Goal: Task Accomplishment & Management: Complete application form

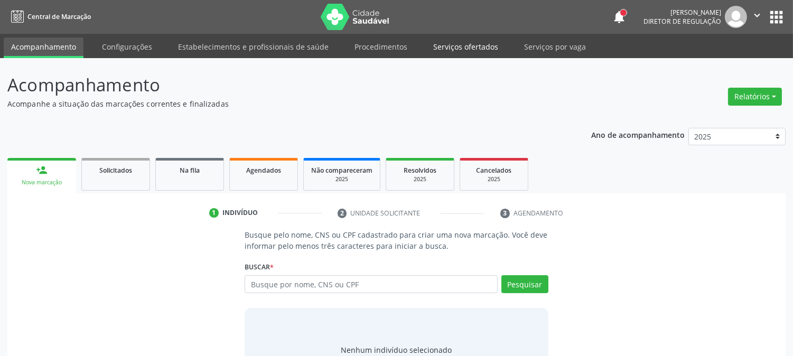
click at [459, 40] on link "Serviços ofertados" at bounding box center [466, 47] width 80 height 18
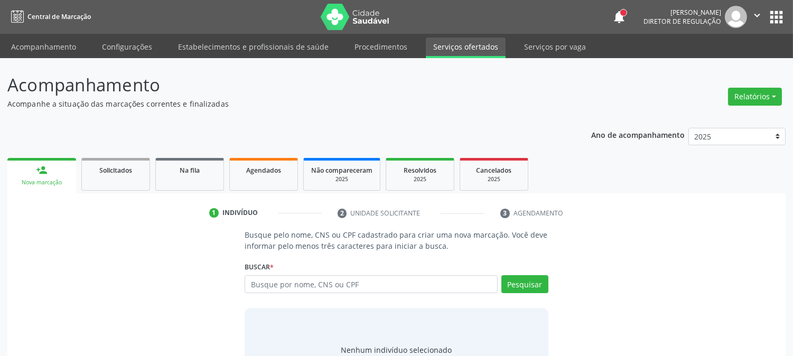
select select "9"
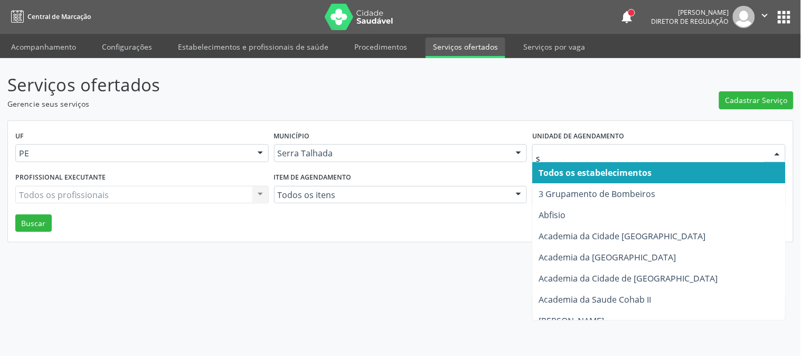
type input "s b"
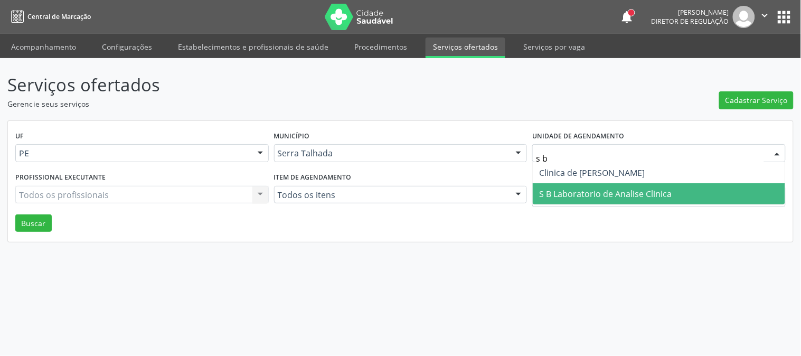
click at [584, 197] on span "S B Laboratorio de Analise Clinica" at bounding box center [605, 194] width 133 height 12
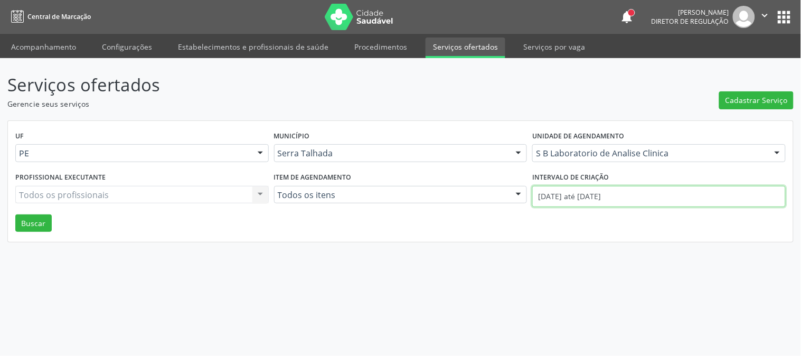
click at [584, 197] on input "01/10/2025 até 09/10/2025" at bounding box center [659, 196] width 254 height 21
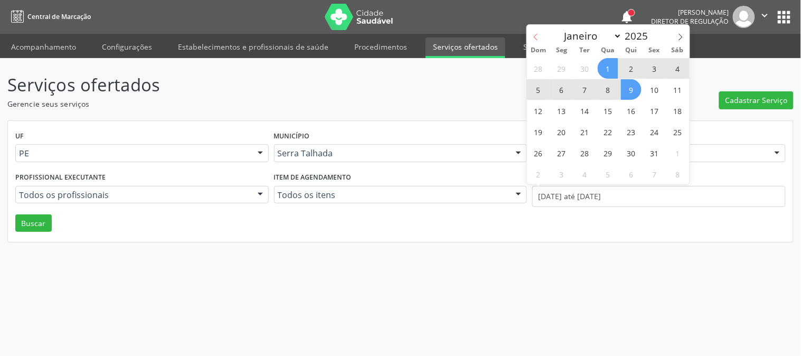
click at [535, 33] on icon at bounding box center [535, 36] width 7 height 7
select select "8"
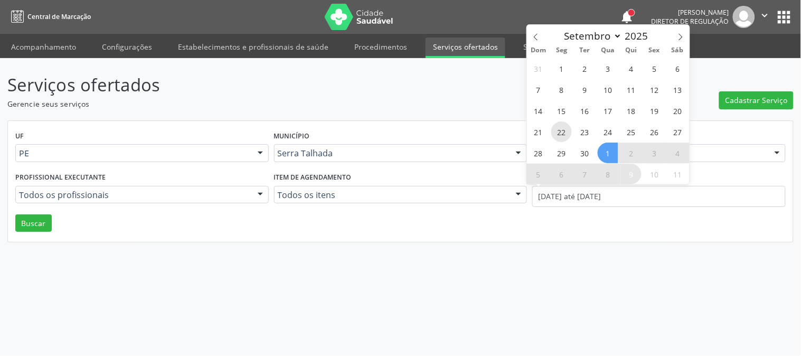
click at [564, 137] on span "22" at bounding box center [562, 132] width 21 height 21
type input "22/09/2025"
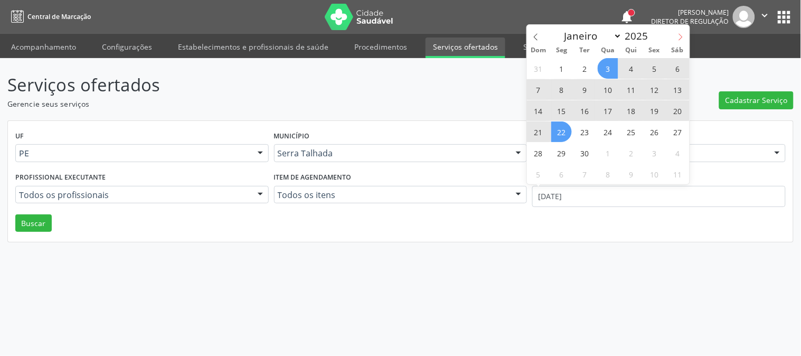
click at [678, 40] on icon at bounding box center [680, 36] width 7 height 7
select select "9"
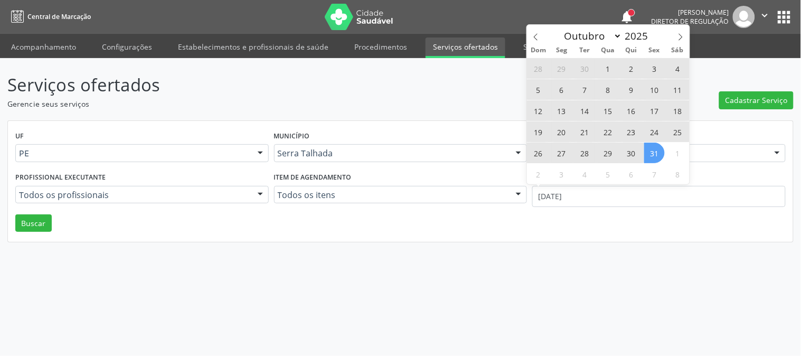
click at [658, 148] on span "31" at bounding box center [654, 153] width 21 height 21
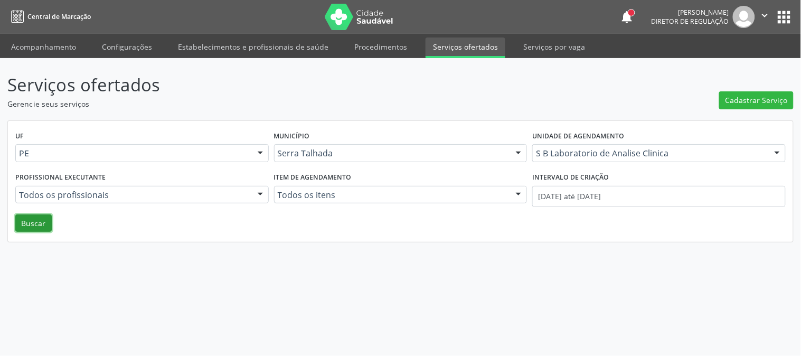
click at [22, 230] on button "Buscar" at bounding box center [33, 223] width 36 height 18
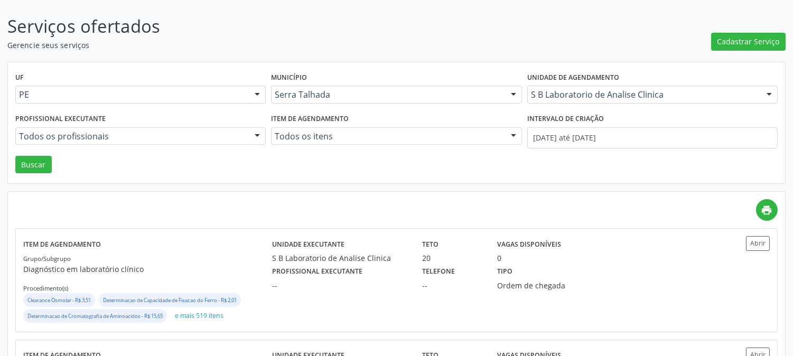
scroll to position [169, 0]
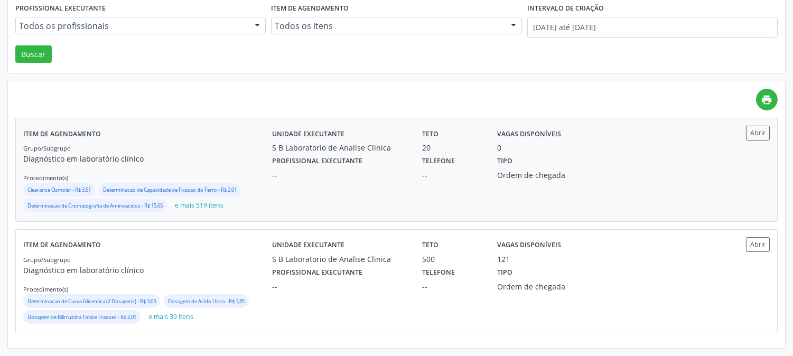
click at [357, 151] on div "S B Laboratorio de Analise Clinica" at bounding box center [339, 147] width 135 height 11
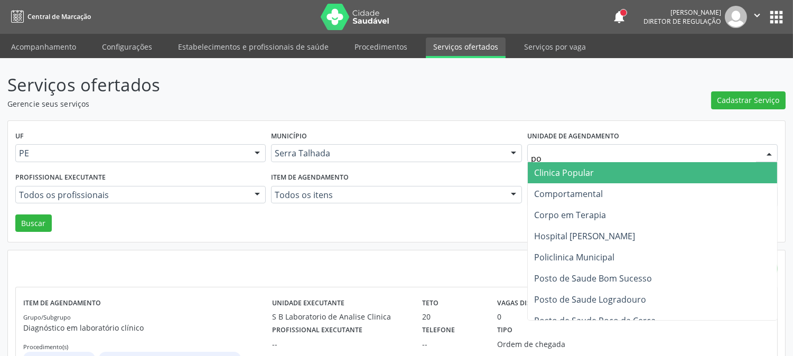
type input "pol"
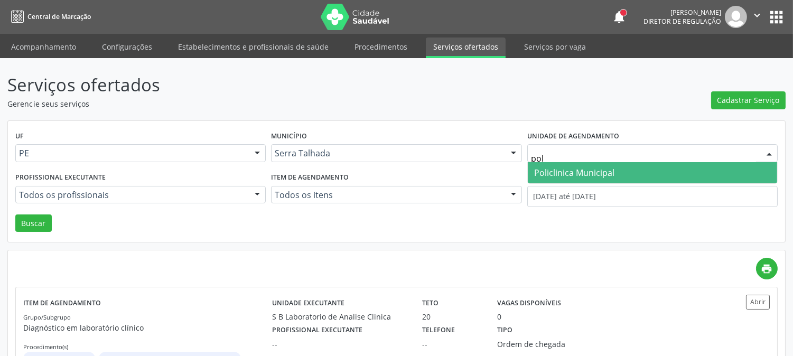
click at [547, 174] on span "Policlinica Municipal" at bounding box center [574, 173] width 80 height 12
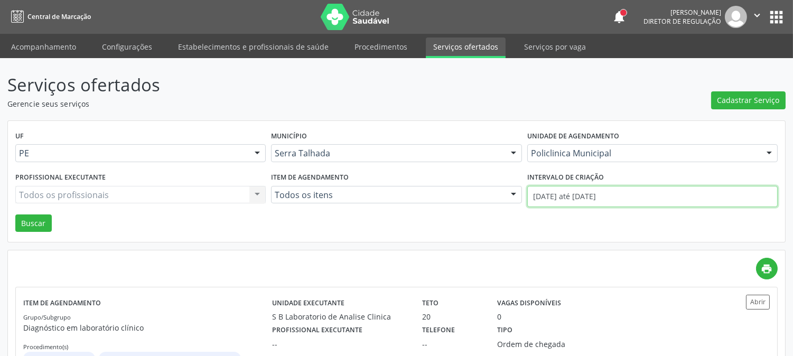
click at [547, 188] on input "22/09/2025 até 31/10/2025" at bounding box center [652, 196] width 250 height 21
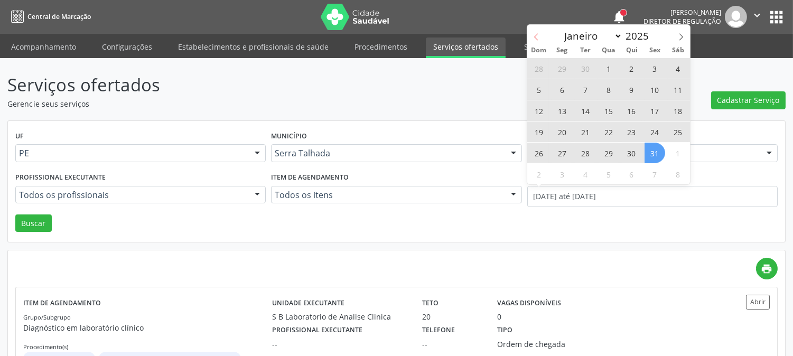
click at [537, 38] on icon at bounding box center [535, 36] width 7 height 7
select select "8"
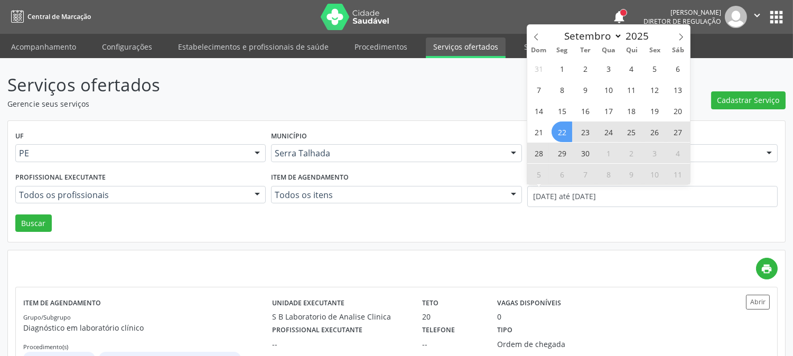
click at [561, 130] on span "22" at bounding box center [562, 132] width 21 height 21
type input "22/09/2025"
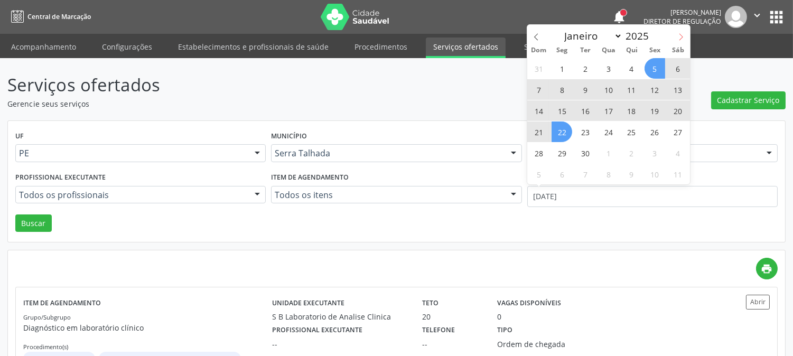
click at [680, 41] on span at bounding box center [681, 34] width 18 height 18
select select "9"
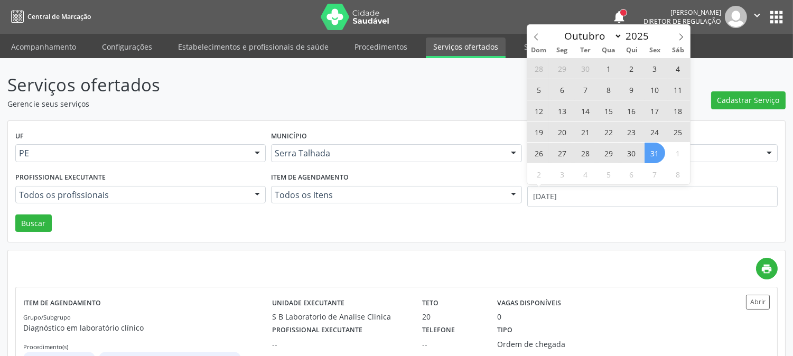
click at [658, 154] on span "31" at bounding box center [654, 153] width 21 height 21
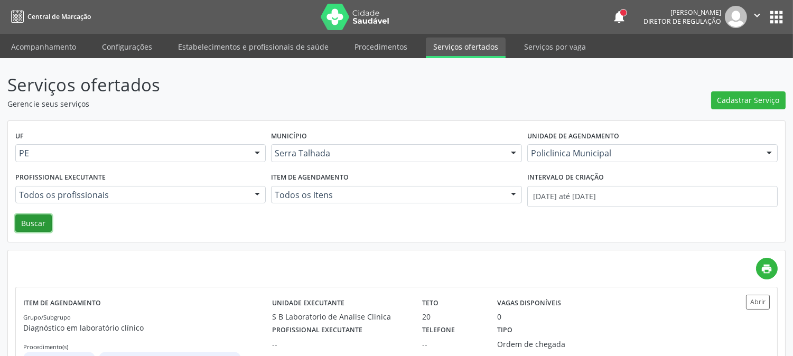
click at [25, 228] on button "Buscar" at bounding box center [33, 223] width 36 height 18
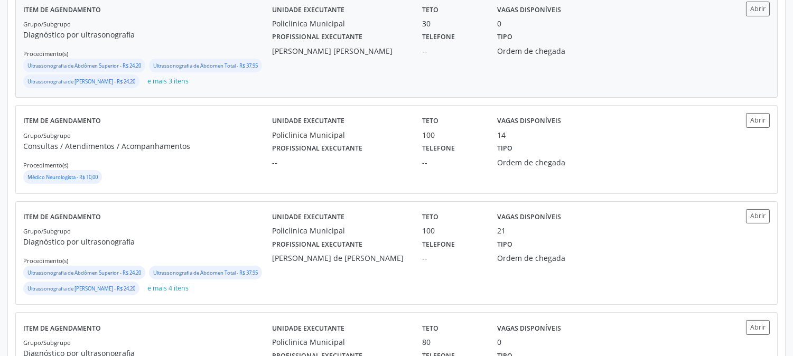
scroll to position [352, 0]
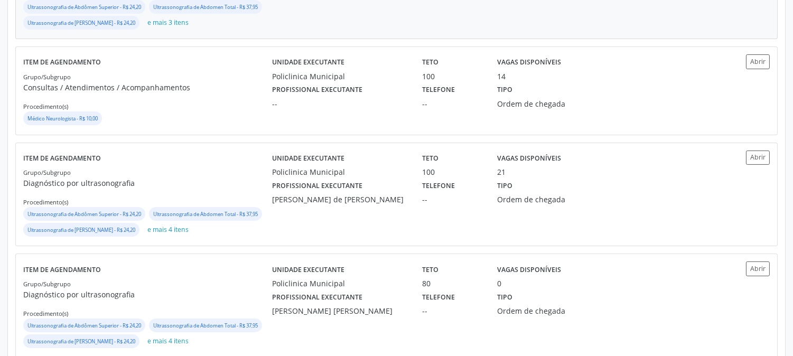
click at [362, 125] on div "Unidade executante Policlinica Municipal Teto 100 Vagas disponíveis 14 Profissi…" at bounding box center [489, 90] width 435 height 72
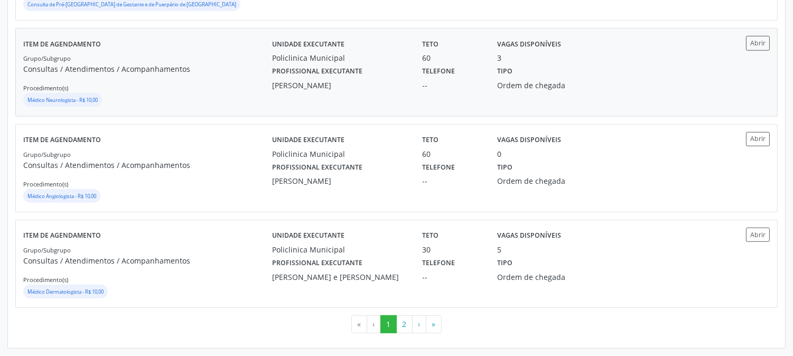
scroll to position [1499, 0]
click at [407, 326] on button "2" at bounding box center [404, 324] width 16 height 18
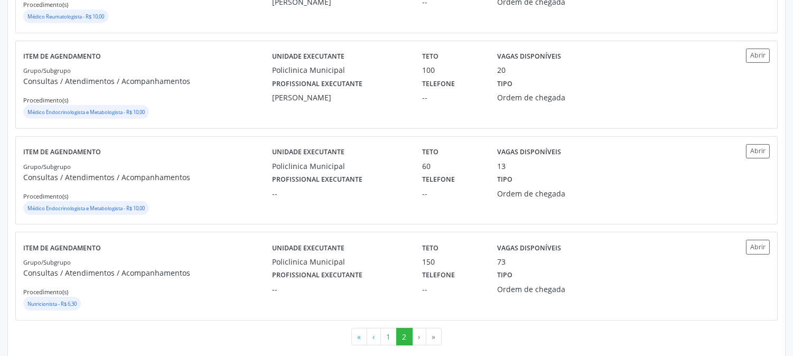
scroll to position [834, 0]
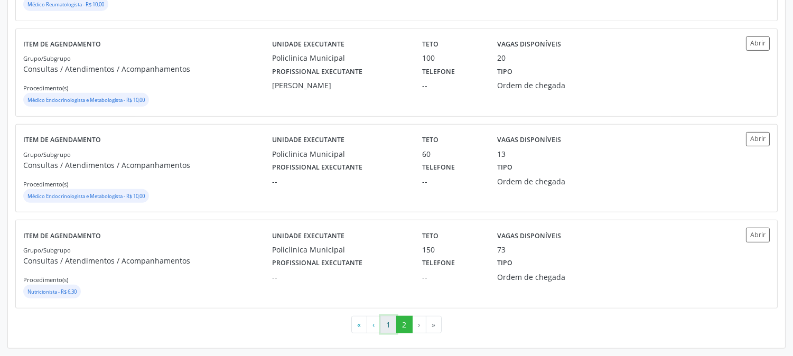
click at [388, 320] on button "1" at bounding box center [388, 325] width 16 height 18
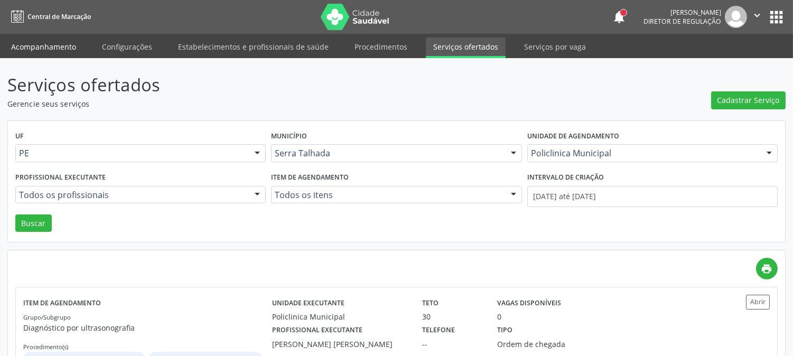
click at [69, 43] on link "Acompanhamento" at bounding box center [44, 47] width 80 height 18
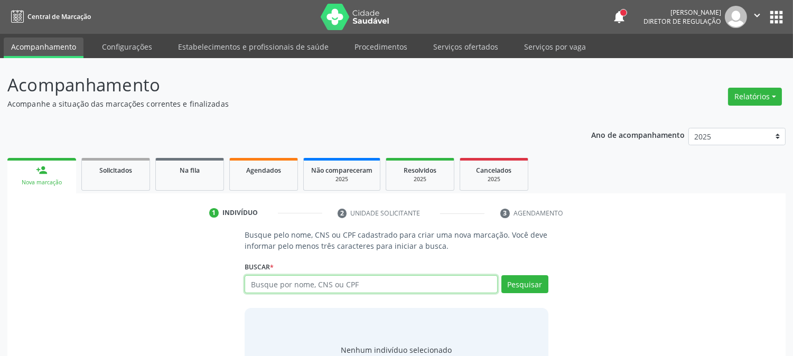
click at [300, 287] on input "text" at bounding box center [371, 284] width 253 height 18
type input "thaynna va"
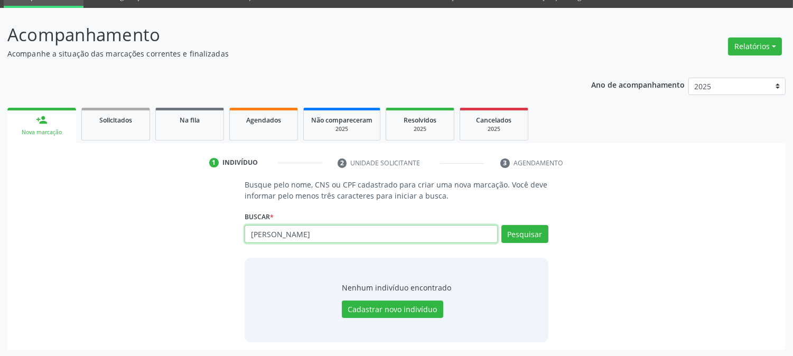
drag, startPoint x: 293, startPoint y: 238, endPoint x: 212, endPoint y: 254, distance: 83.0
click at [212, 254] on div "Busque pelo nome, CNS ou CPF cadastrado para criar uma nova marcação. Você deve…" at bounding box center [396, 260] width 763 height 163
type input "adao m"
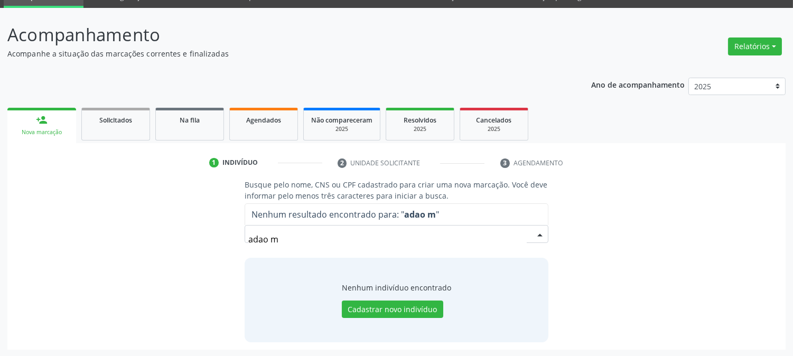
drag, startPoint x: 302, startPoint y: 244, endPoint x: 211, endPoint y: 240, distance: 90.4
click at [211, 240] on div "Busque pelo nome, CNS ou CPF cadastrado para criar uma nova marcação. Você deve…" at bounding box center [396, 260] width 763 height 163
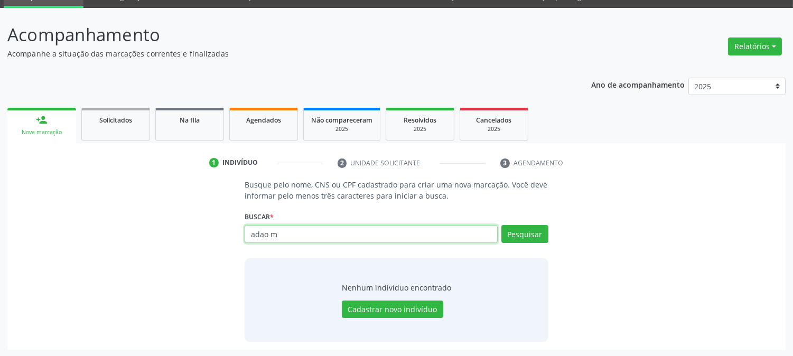
drag, startPoint x: 299, startPoint y: 228, endPoint x: 160, endPoint y: 231, distance: 139.0
click at [161, 231] on div "Busque pelo nome, CNS ou CPF cadastrado para criar uma nova marcação. Você deve…" at bounding box center [396, 260] width 763 height 163
type input "702403096866527"
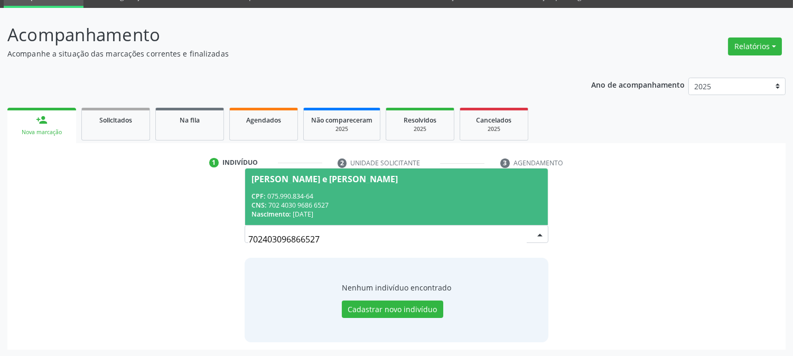
click at [342, 182] on div "Clecianne Alves e Silva Macena" at bounding box center [324, 179] width 146 height 8
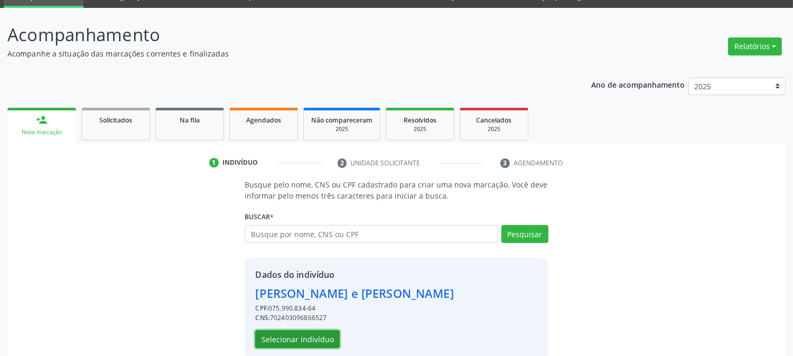
click at [329, 340] on button "Selecionar indivíduo" at bounding box center [297, 339] width 85 height 18
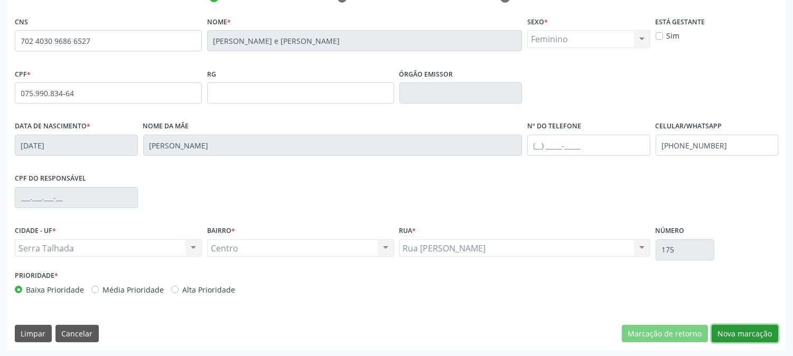
click at [713, 330] on button "Nova marcação" at bounding box center [745, 334] width 67 height 18
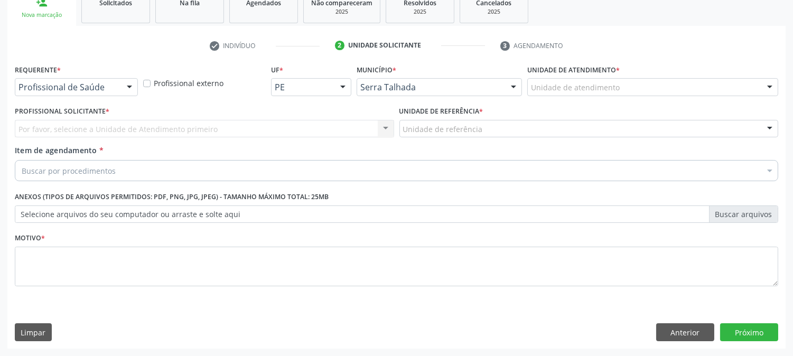
scroll to position [167, 0]
click at [88, 80] on div "Profissional de Saúde" at bounding box center [76, 88] width 123 height 18
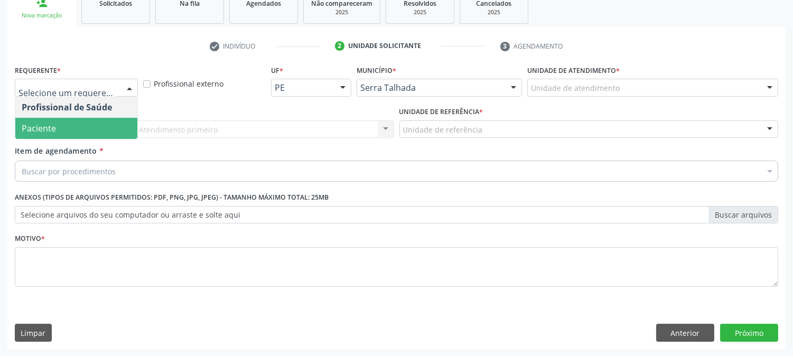
click at [74, 118] on span "Paciente" at bounding box center [76, 128] width 122 height 21
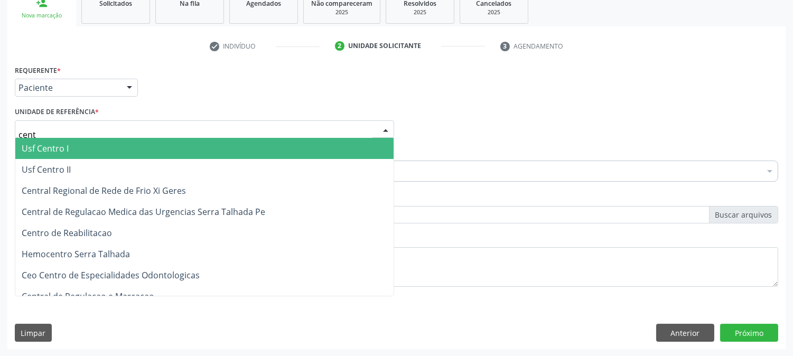
type input "centr"
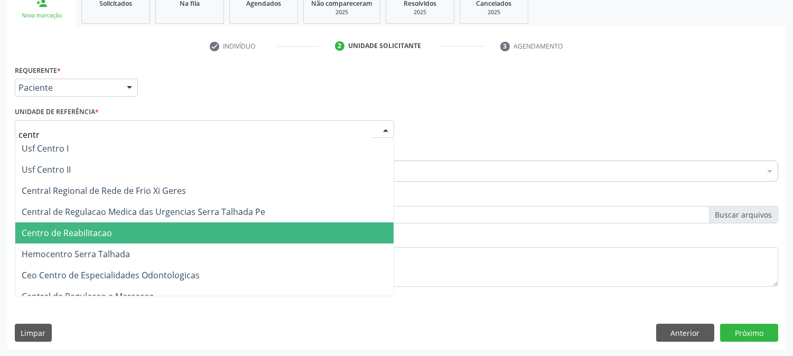
click at [91, 232] on span "Centro de Reabilitacao" at bounding box center [67, 233] width 90 height 12
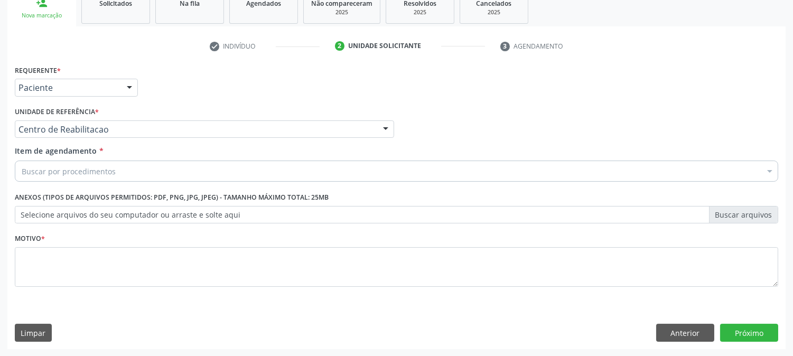
type input "m"
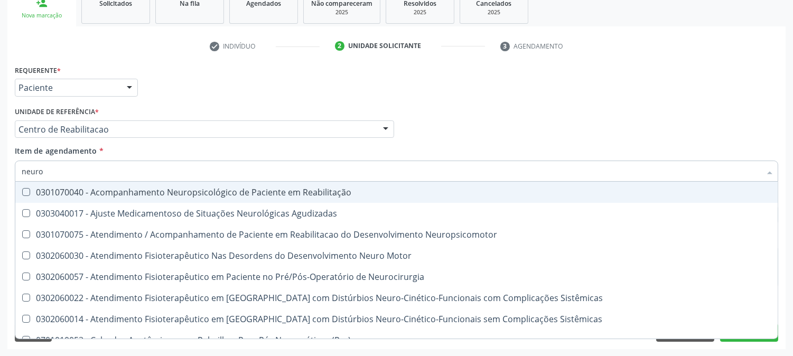
type input "neurol"
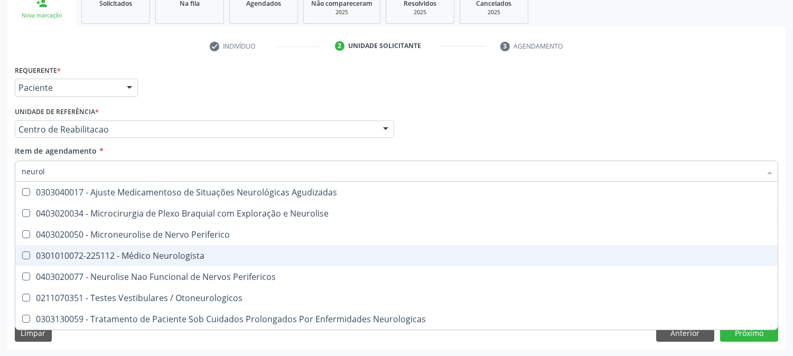
click at [120, 251] on div "0301010072-225112 - Médico Neurologista" at bounding box center [397, 255] width 750 height 8
checkbox Neurologista "true"
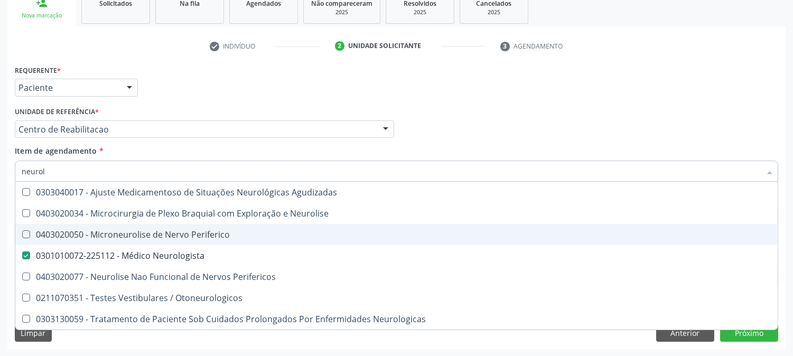
click at [0, 191] on div "Acompanhamento Acompanhe a situação das marcações correntes e finalizadas Relat…" at bounding box center [396, 123] width 793 height 465
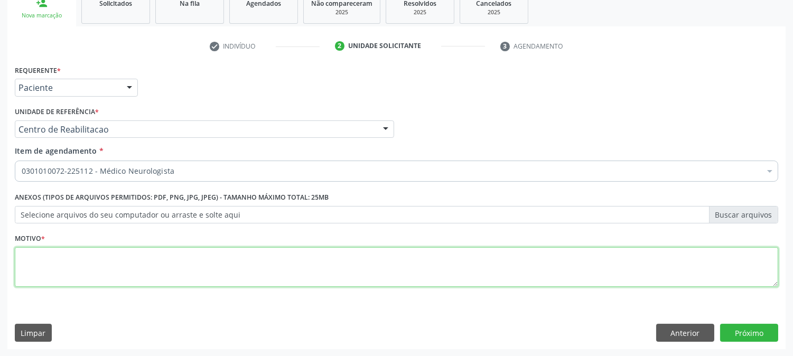
click at [525, 277] on textarea at bounding box center [396, 267] width 763 height 40
type textarea "."
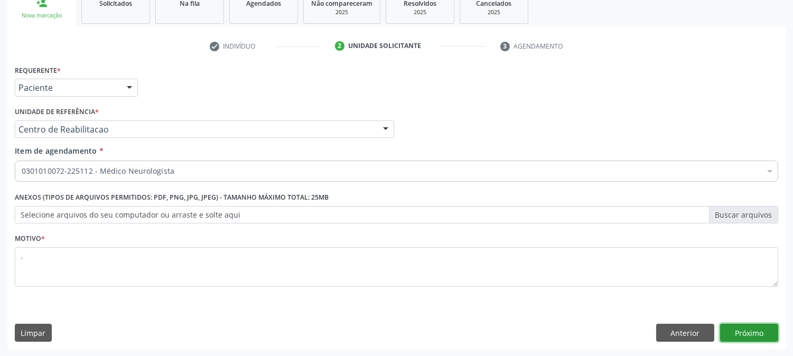
click at [748, 334] on button "Próximo" at bounding box center [749, 333] width 58 height 18
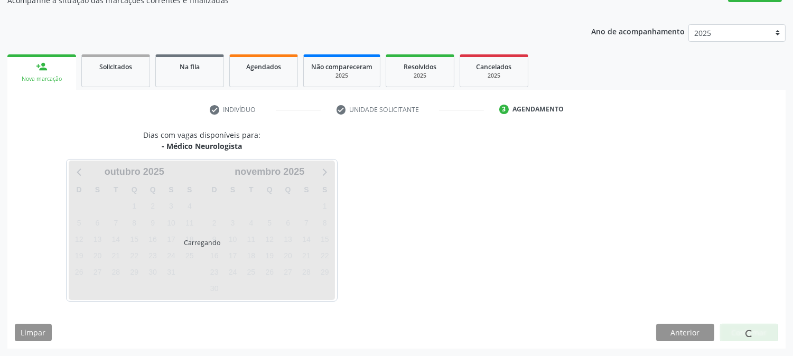
scroll to position [103, 0]
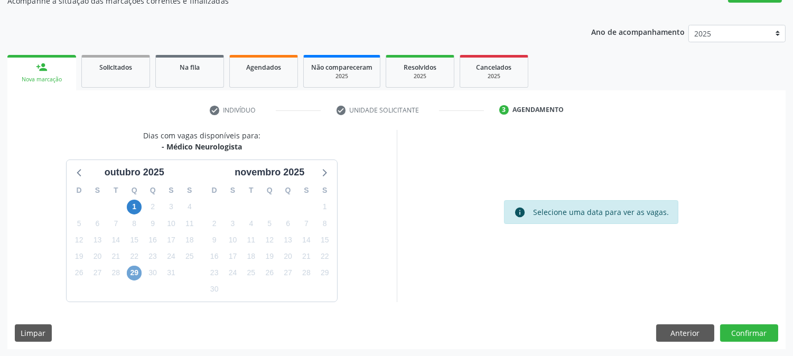
click at [135, 273] on span "29" at bounding box center [134, 273] width 15 height 15
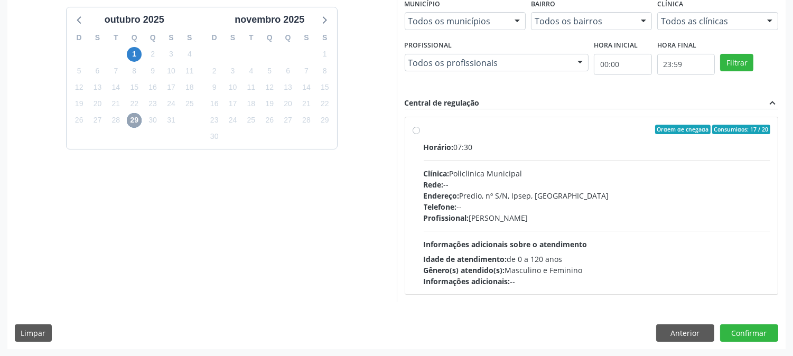
scroll to position [197, 0]
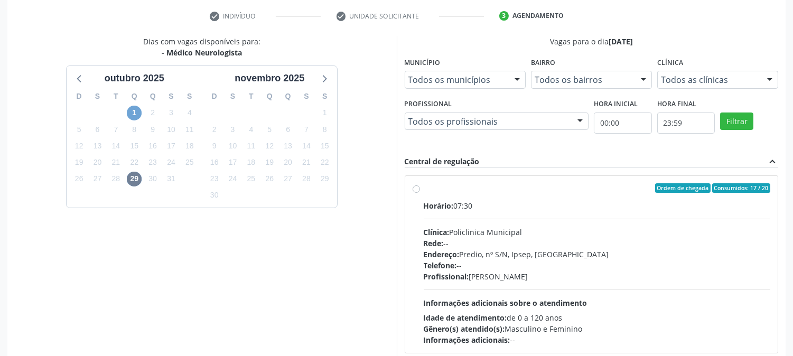
click at [127, 112] on span "1" at bounding box center [134, 113] width 15 height 15
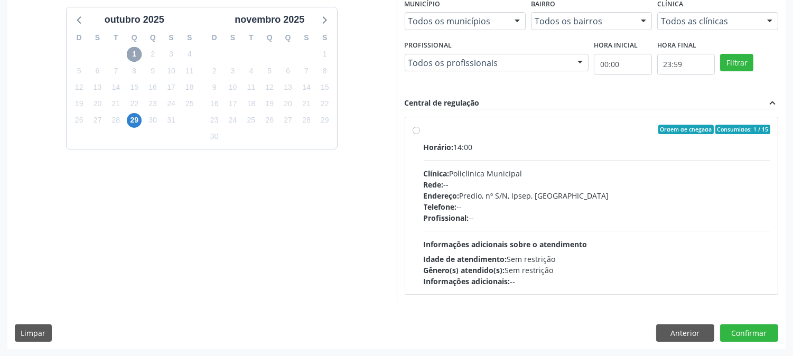
scroll to position [0, 0]
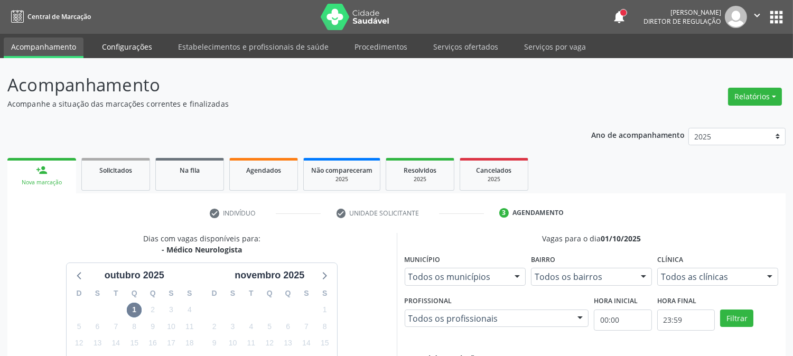
click at [110, 39] on link "Configurações" at bounding box center [127, 47] width 65 height 18
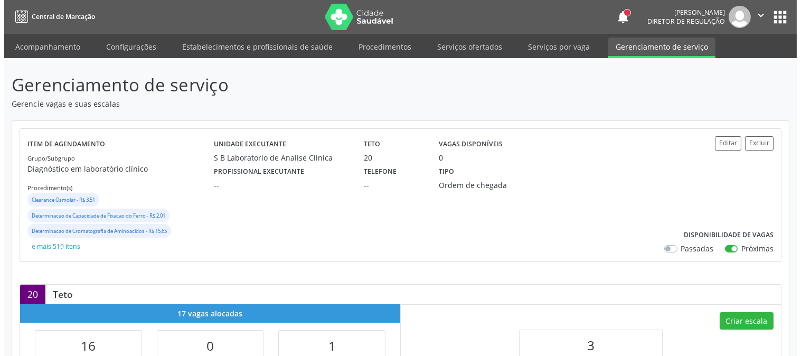
scroll to position [293, 0]
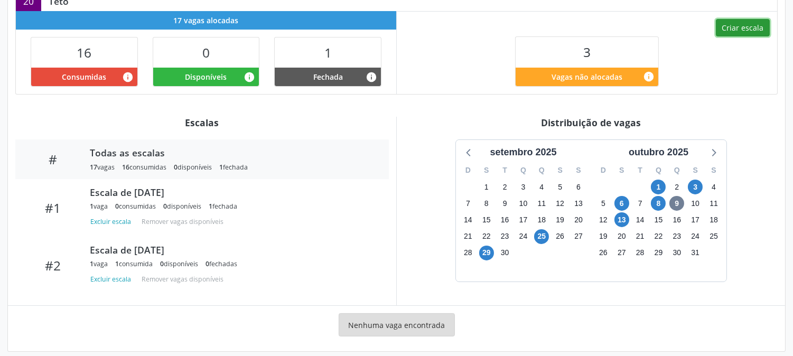
click at [722, 21] on button "Criar escala" at bounding box center [743, 28] width 54 height 18
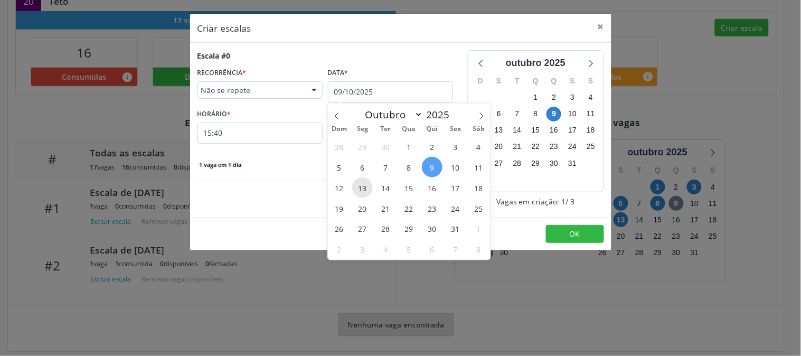
click at [369, 189] on span "13" at bounding box center [362, 187] width 21 height 21
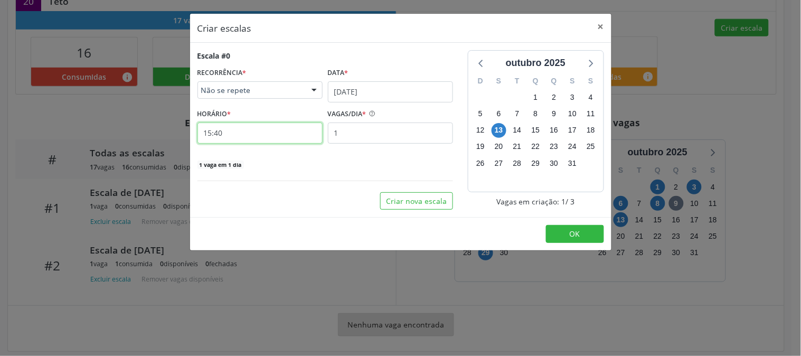
click at [269, 136] on input "15:40" at bounding box center [260, 133] width 125 height 21
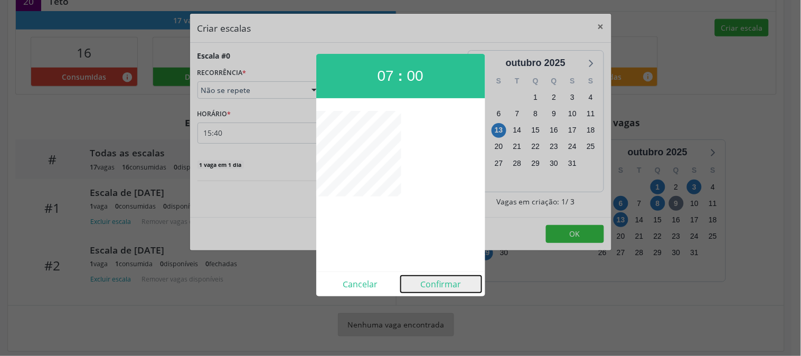
click at [436, 285] on button "Confirmar" at bounding box center [441, 284] width 81 height 17
type input "07:00"
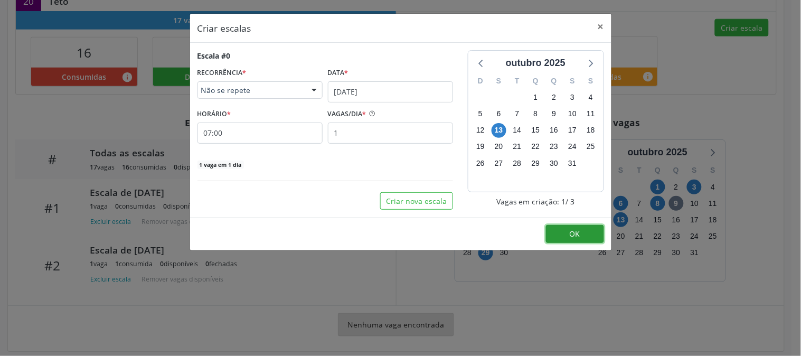
click at [582, 231] on button "OK" at bounding box center [575, 234] width 58 height 18
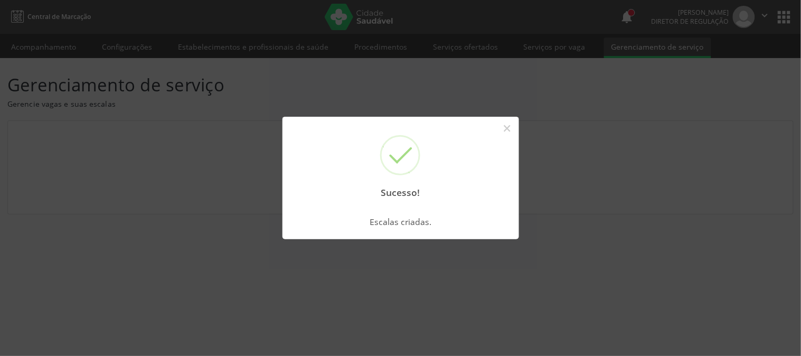
scroll to position [0, 0]
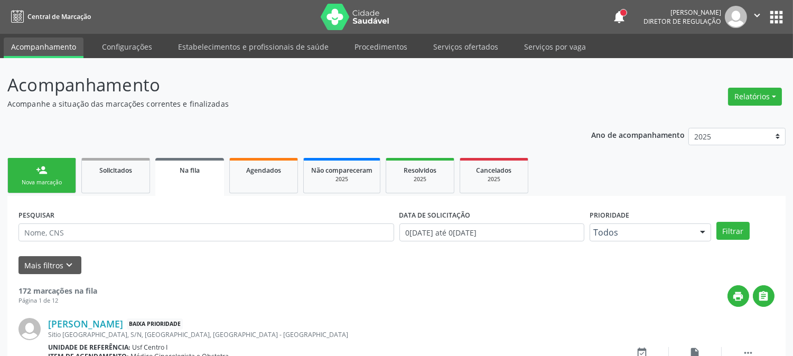
click at [55, 187] on link "person_add Nova marcação" at bounding box center [41, 175] width 69 height 35
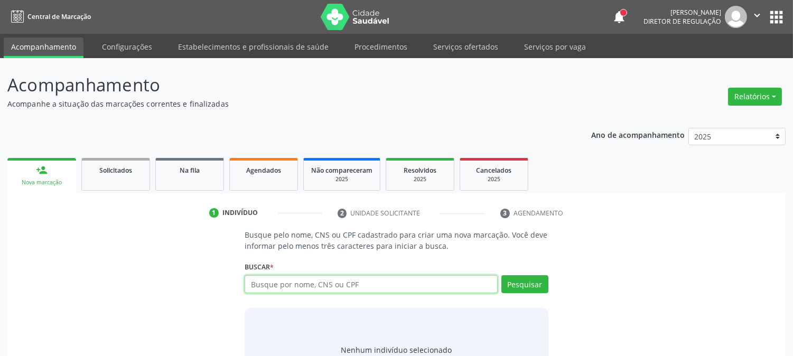
click at [323, 281] on input "text" at bounding box center [371, 284] width 253 height 18
type input "F"
type input "702805638611162"
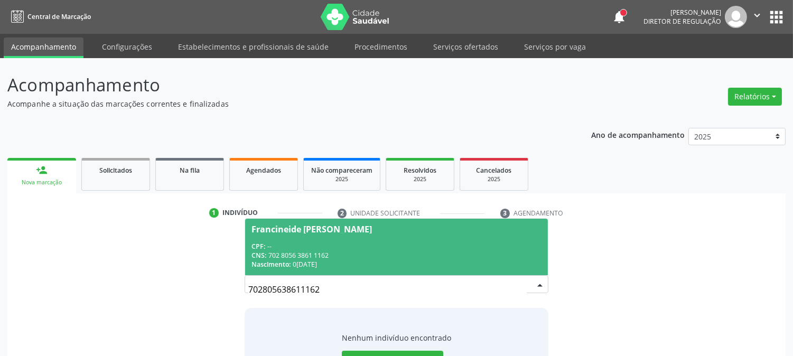
click at [330, 244] on div "CPF: --" at bounding box center [395, 246] width 289 height 9
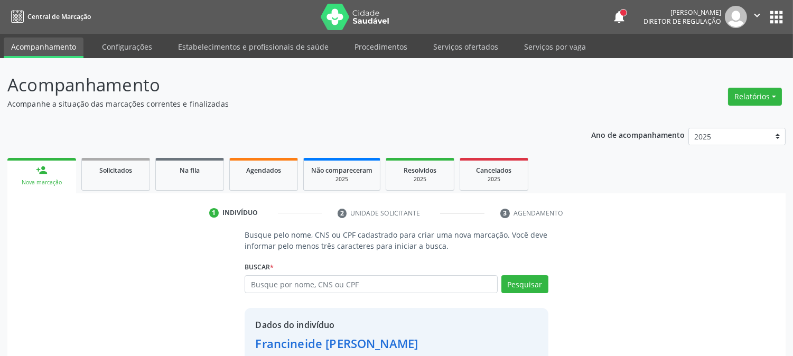
scroll to position [67, 0]
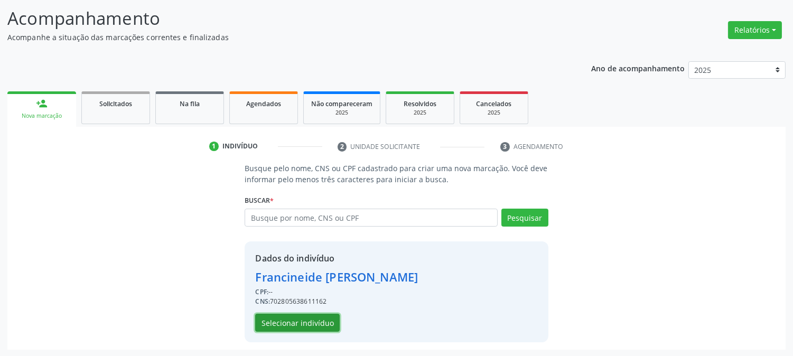
click at [320, 320] on button "Selecionar indivíduo" at bounding box center [297, 323] width 85 height 18
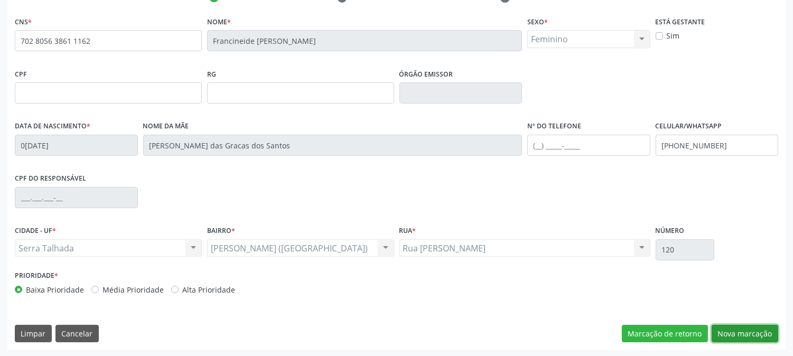
click at [756, 336] on button "Nova marcação" at bounding box center [745, 334] width 67 height 18
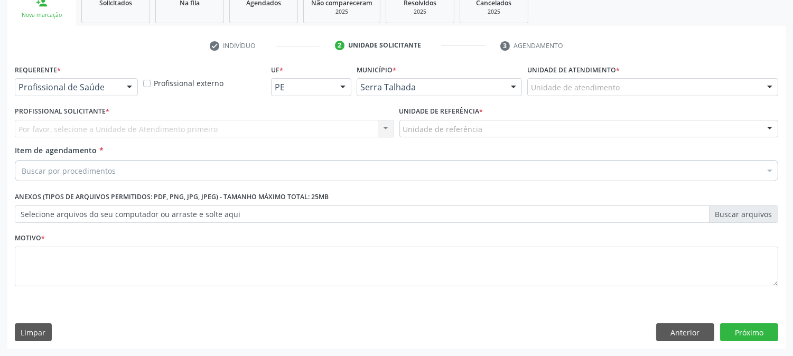
scroll to position [167, 0]
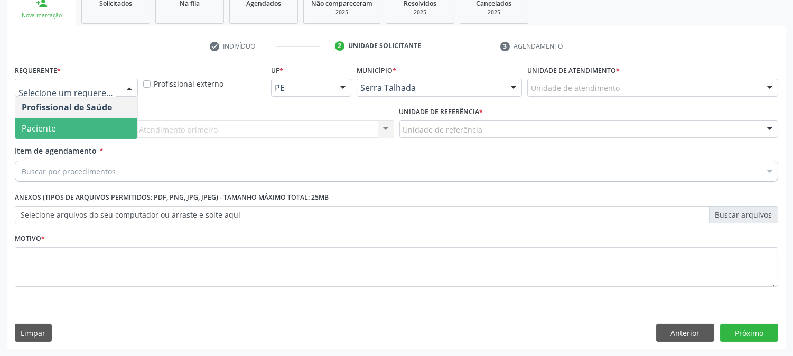
click at [71, 119] on span "Paciente" at bounding box center [76, 128] width 122 height 21
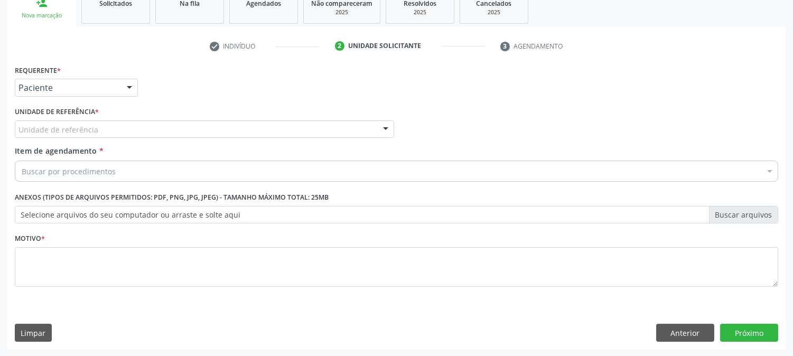
click at [71, 123] on div "Unidade de referência" at bounding box center [204, 129] width 379 height 18
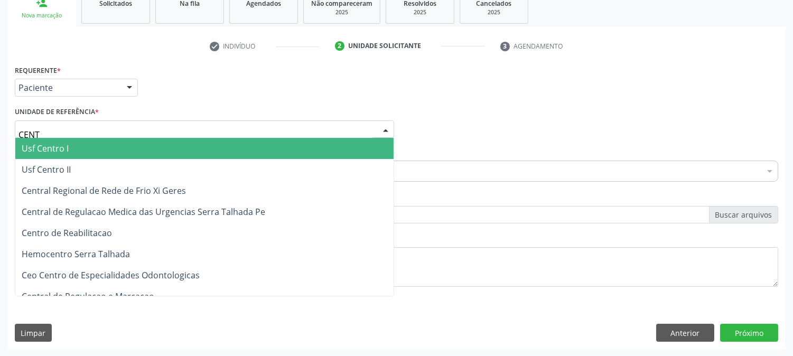
type input "CENTR"
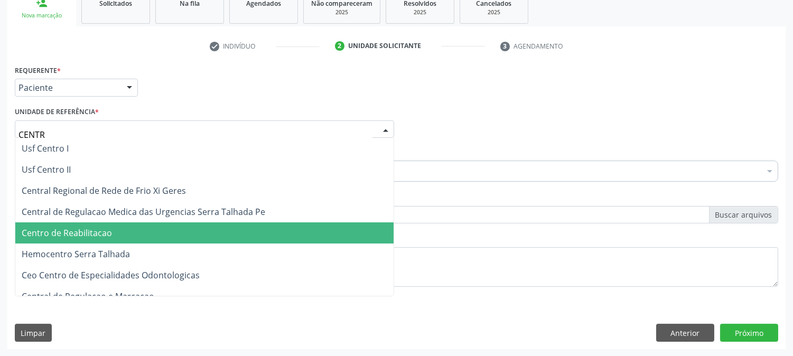
click at [65, 237] on span "Centro de Reabilitacao" at bounding box center [67, 233] width 90 height 12
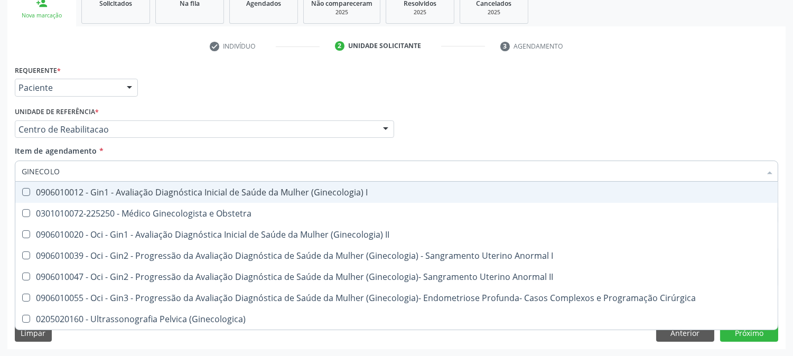
type input "GINECOLOG"
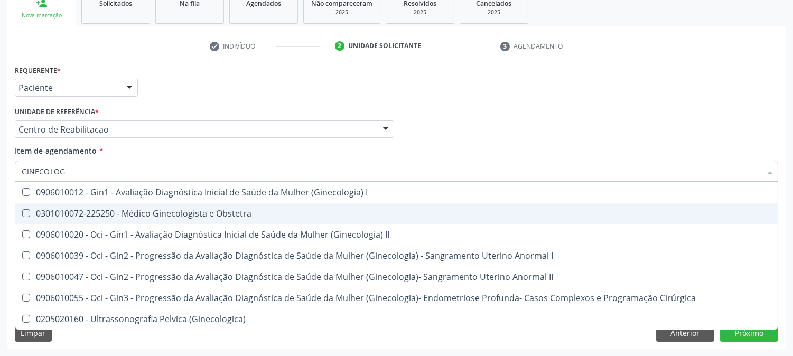
click at [61, 209] on div "0301010072-225250 - Médico Ginecologista e Obstetra" at bounding box center [397, 213] width 750 height 8
checkbox Obstetra "true"
click at [0, 209] on div "Acompanhamento Acompanhe a situação das marcações correntes e finalizadas Relat…" at bounding box center [396, 123] width 793 height 465
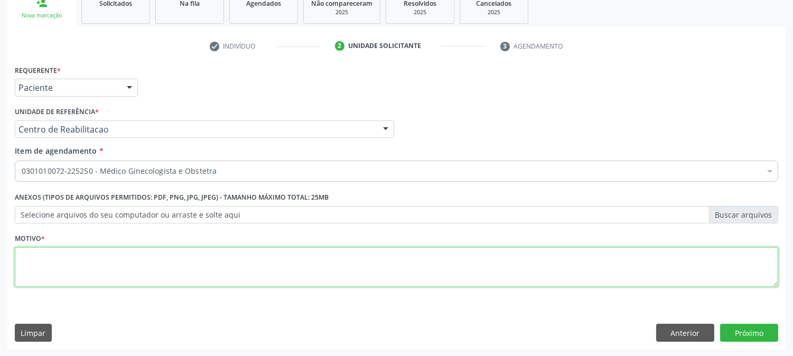
click at [134, 278] on textarea at bounding box center [396, 267] width 763 height 40
type textarea "."
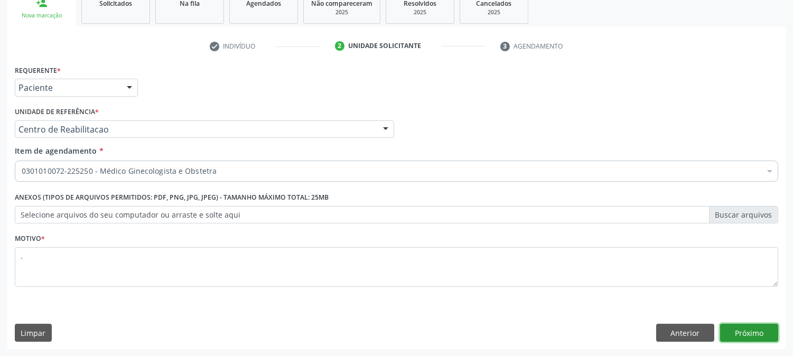
click at [742, 334] on button "Próximo" at bounding box center [749, 333] width 58 height 18
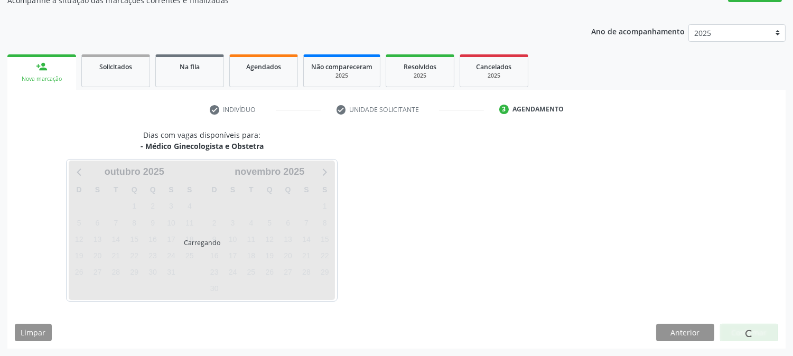
scroll to position [103, 0]
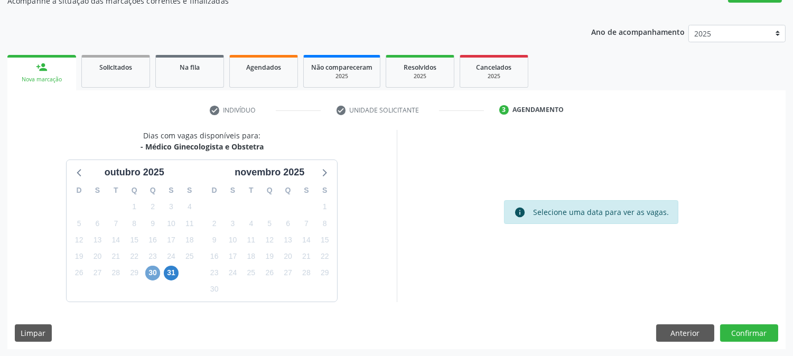
click at [146, 276] on span "30" at bounding box center [152, 273] width 15 height 15
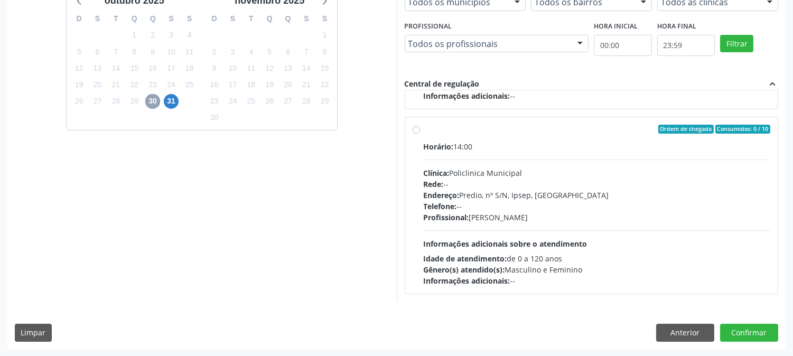
scroll to position [0, 0]
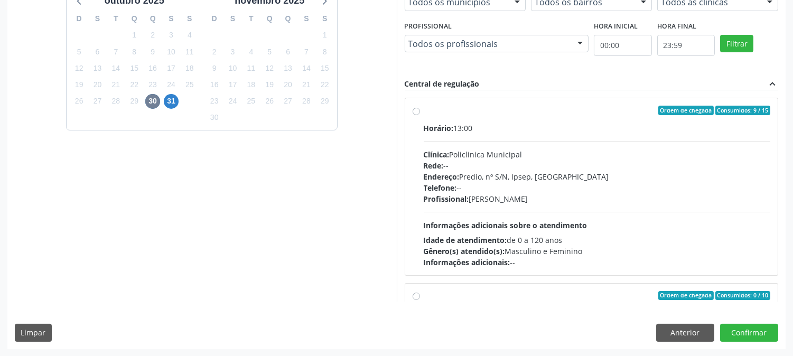
click at [640, 231] on div "Horário: 13:00 Clínica: Policlinica Municipal Rede: -- Endereço: Predio, nº S/N…" at bounding box center [597, 195] width 347 height 145
click at [420, 115] on input "Ordem de chegada Consumidos: 9 / 15 Horário: 13:00 Clínica: Policlinica Municip…" at bounding box center [416, 111] width 7 height 10
radio input "true"
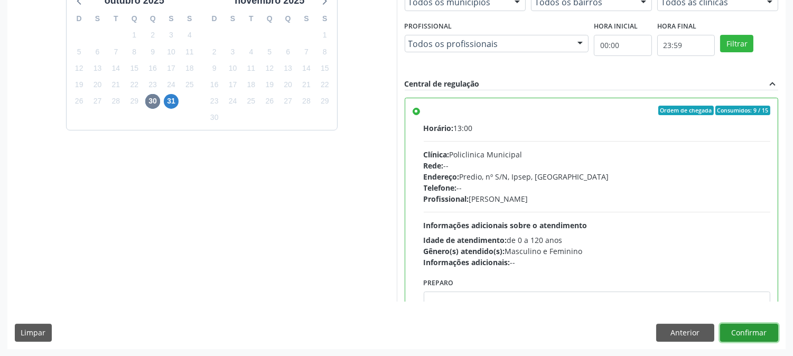
click at [735, 328] on button "Confirmar" at bounding box center [749, 333] width 58 height 18
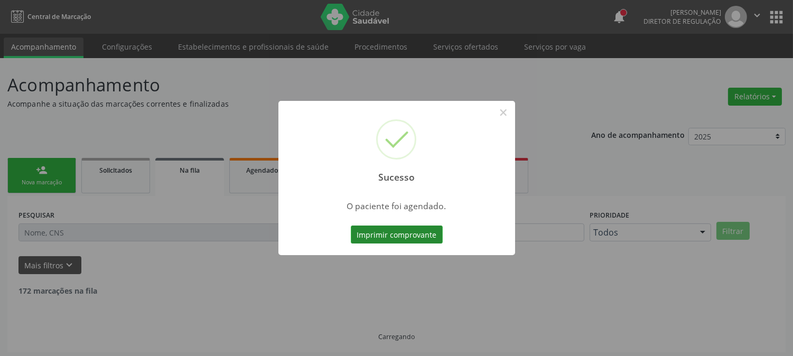
click at [427, 235] on button "Imprimir comprovante" at bounding box center [397, 235] width 92 height 18
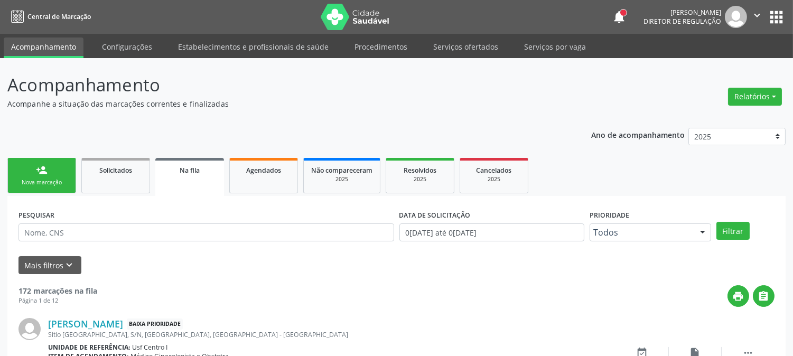
click at [60, 170] on link "person_add Nova marcação" at bounding box center [41, 175] width 69 height 35
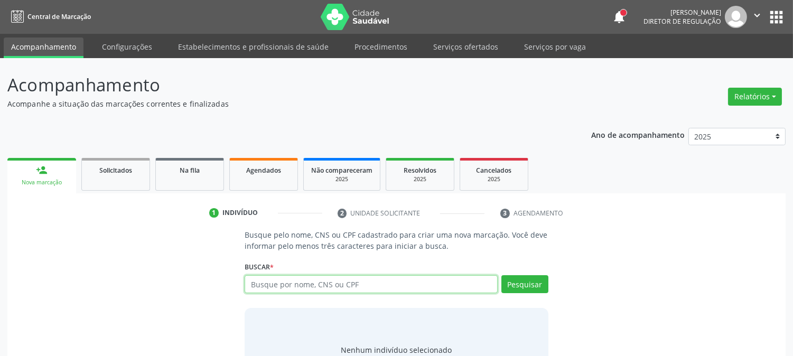
click at [271, 279] on input "text" at bounding box center [371, 284] width 253 height 18
type input "E"
type input "702009808161783"
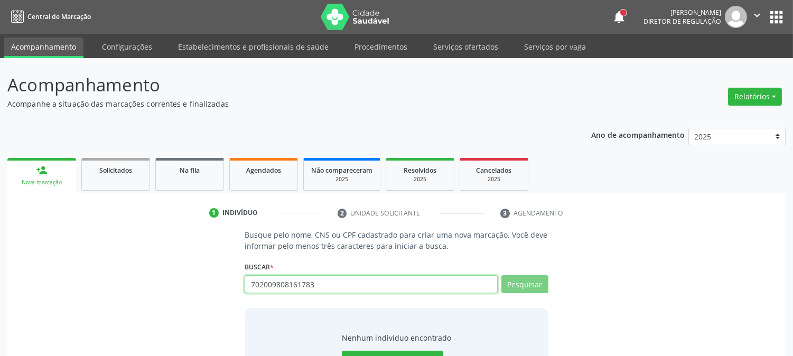
scroll to position [50, 0]
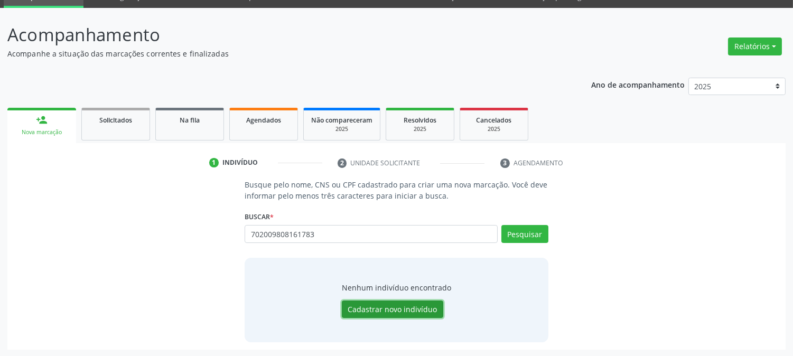
click at [371, 310] on button "Cadastrar novo indivíduo" at bounding box center [392, 310] width 101 height 18
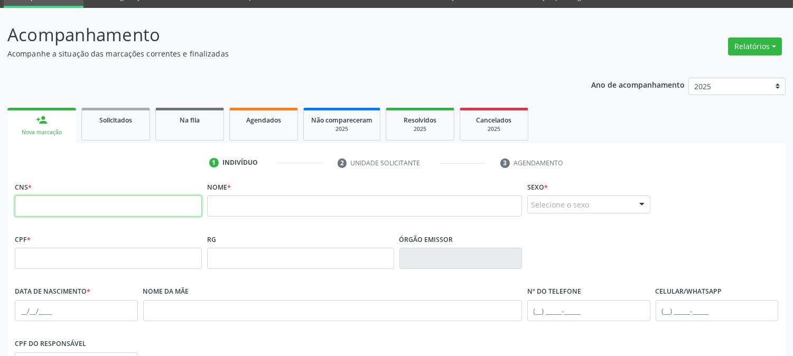
click at [123, 213] on input "text" at bounding box center [108, 205] width 187 height 21
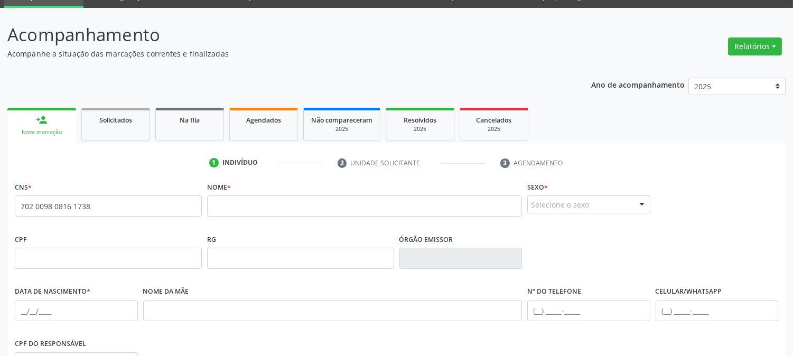
type input "702 0098 0816 1738"
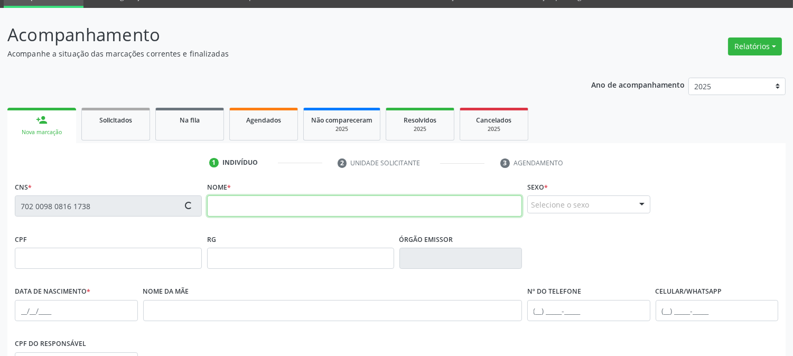
click at [245, 208] on input "text" at bounding box center [364, 205] width 315 height 21
type input "ERICA FERNANDA DOS SANTOS"
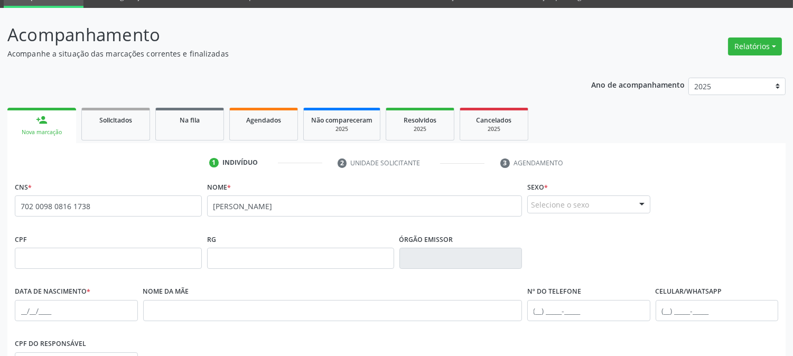
click at [629, 201] on div "Selecione o sexo" at bounding box center [588, 204] width 123 height 18
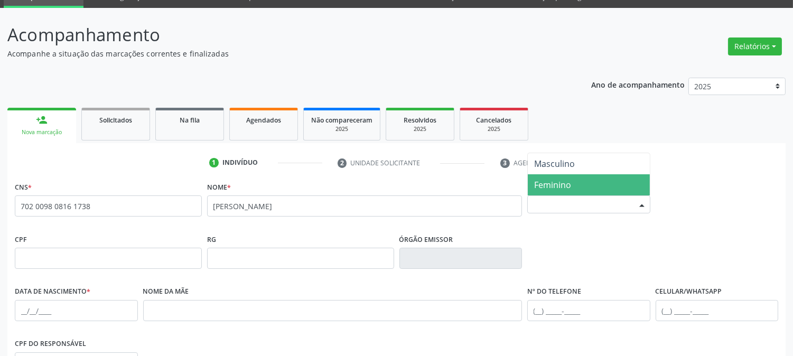
click at [566, 186] on span "Feminino" at bounding box center [552, 185] width 37 height 12
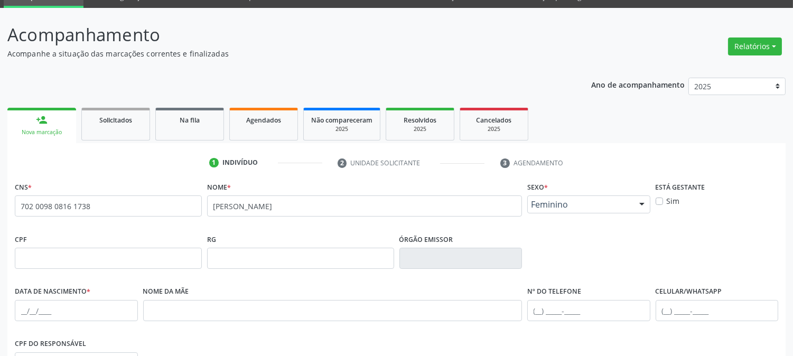
scroll to position [216, 0]
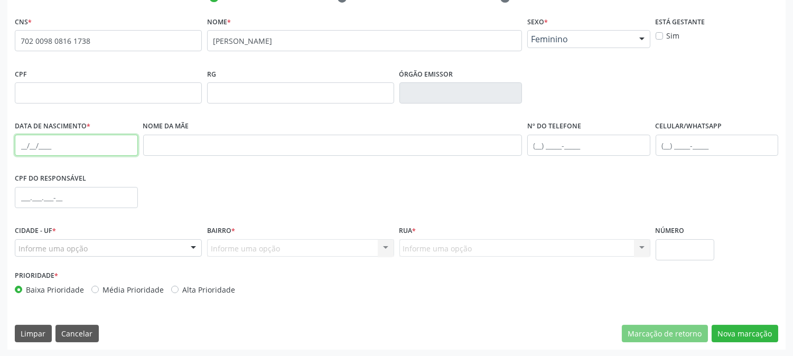
click at [17, 144] on input "text" at bounding box center [76, 145] width 123 height 21
type input "09/07/2003"
click at [95, 246] on div "Informe uma opção" at bounding box center [108, 248] width 187 height 18
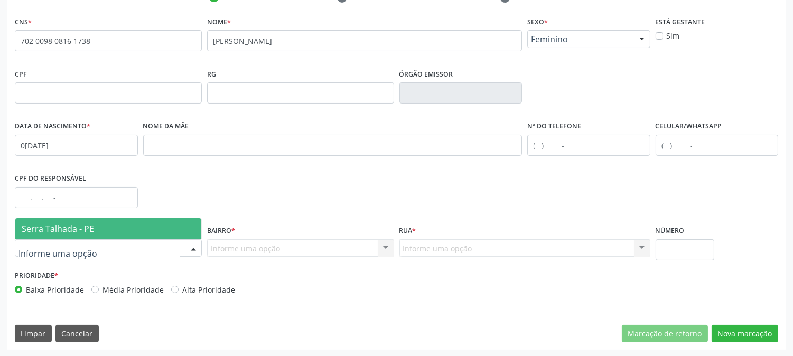
click at [92, 230] on span "Serra Talhada - PE" at bounding box center [58, 229] width 72 height 12
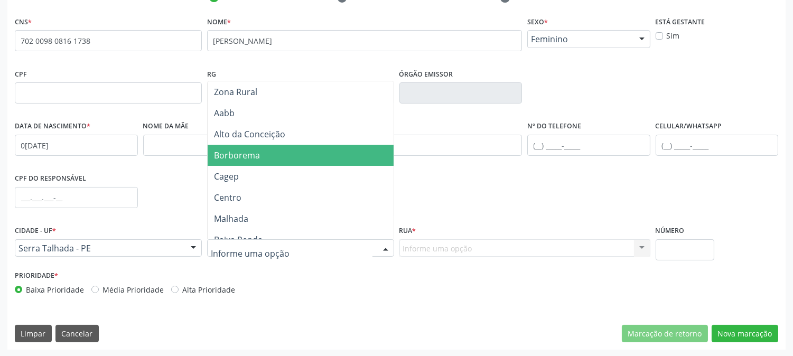
click at [287, 148] on span "Borborema" at bounding box center [301, 155] width 186 height 21
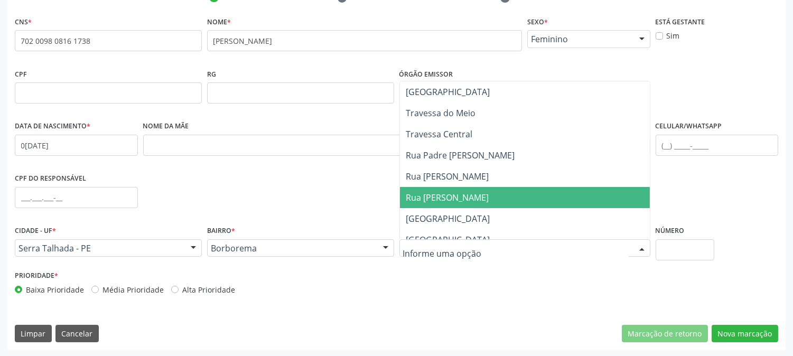
click at [463, 187] on span "Rua João David" at bounding box center [525, 197] width 250 height 21
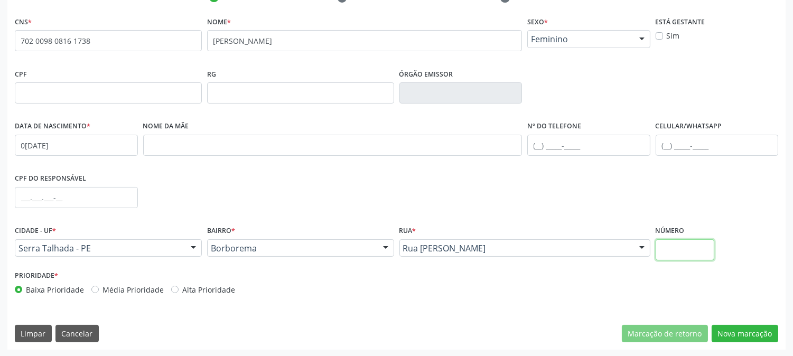
click at [685, 251] on input "text" at bounding box center [685, 249] width 59 height 21
type input "SN"
click at [736, 332] on button "Nova marcação" at bounding box center [745, 334] width 67 height 18
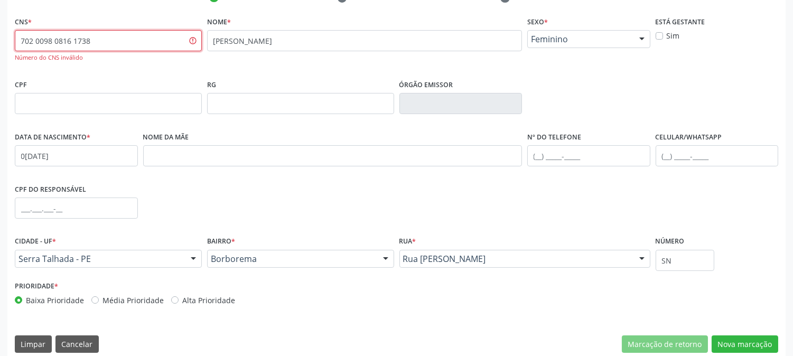
click at [102, 43] on input "702 0098 0816 1738" at bounding box center [108, 40] width 187 height 21
type input "702 0098 0816 1783"
click at [725, 336] on button "Nova marcação" at bounding box center [745, 344] width 67 height 18
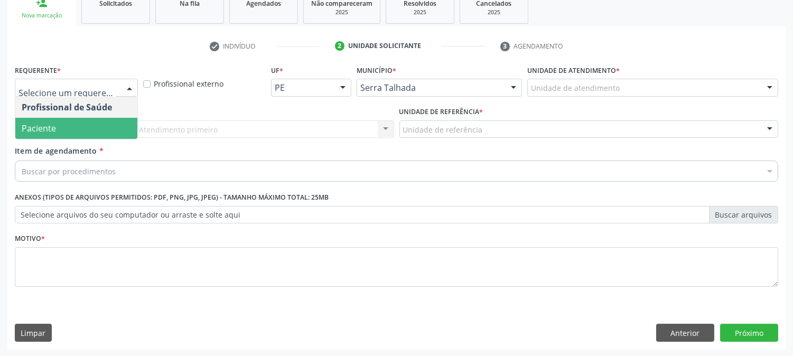
click at [97, 120] on span "Paciente" at bounding box center [76, 128] width 122 height 21
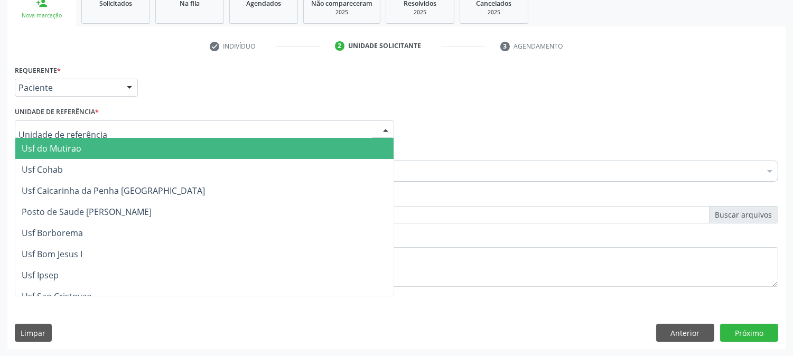
click at [97, 123] on div at bounding box center [204, 129] width 379 height 18
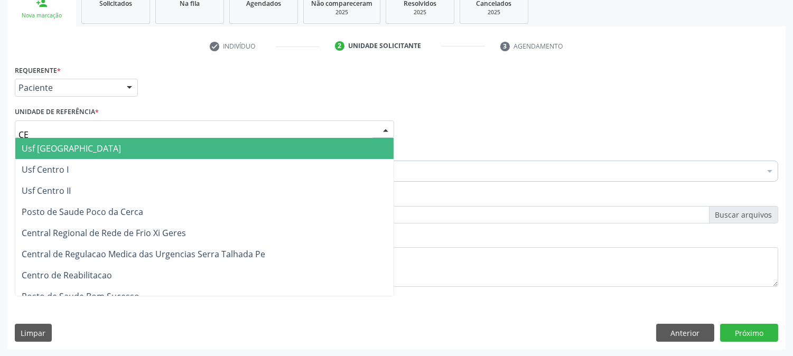
type input "CEN"
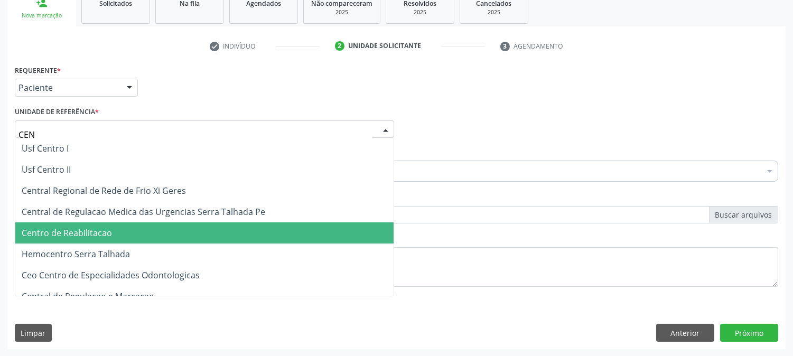
click at [103, 222] on span "Centro de Reabilitacao" at bounding box center [204, 232] width 378 height 21
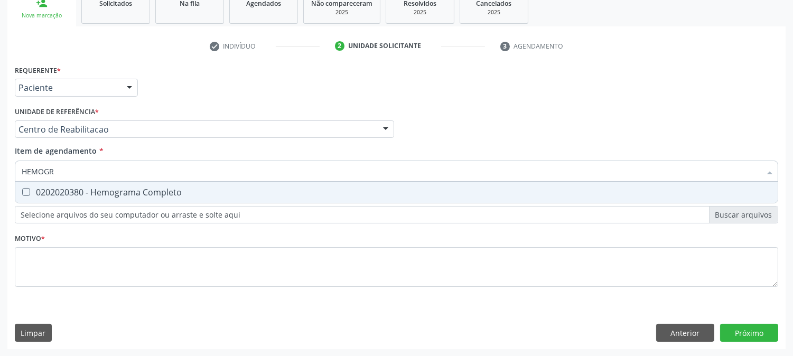
type input "HEMOGRA"
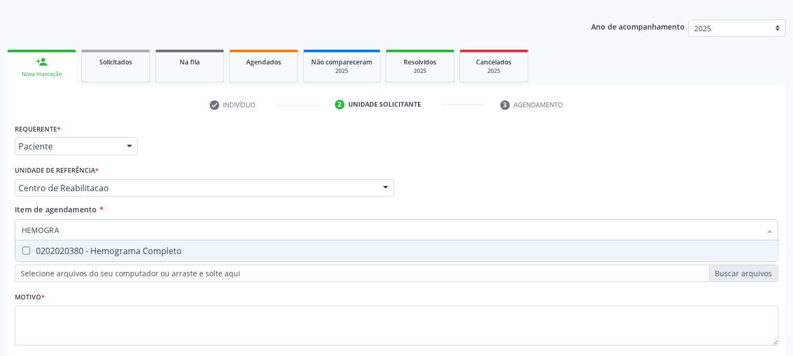
click at [52, 250] on div "0202020380 - Hemograma Completo" at bounding box center [397, 251] width 750 height 8
checkbox Completo "true"
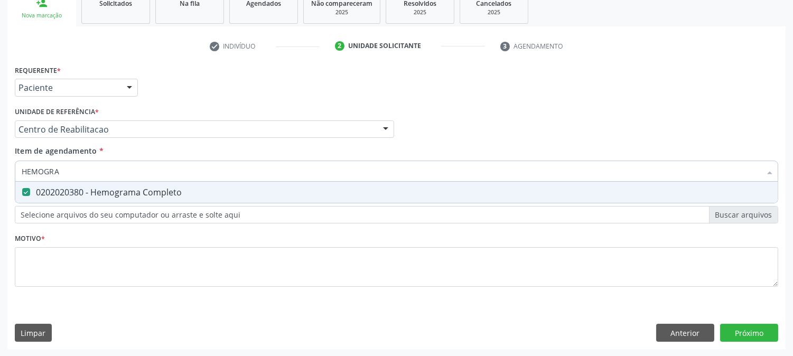
drag, startPoint x: 62, startPoint y: 167, endPoint x: 0, endPoint y: 162, distance: 62.6
click at [0, 162] on div "Acompanhamento Acompanhe a situação das marcações correntes e finalizadas Relat…" at bounding box center [396, 123] width 793 height 465
type input "G"
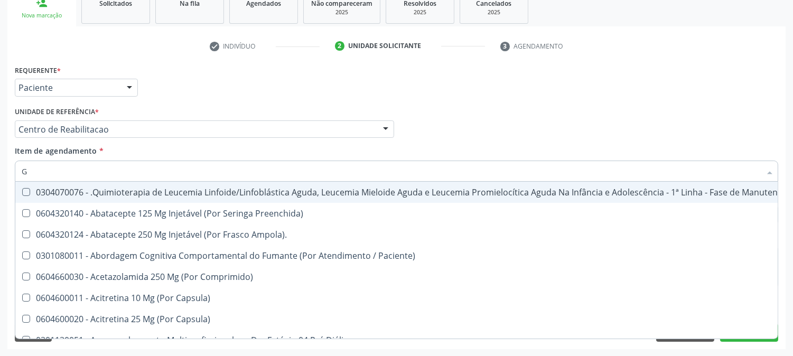
checkbox Manutenção "false"
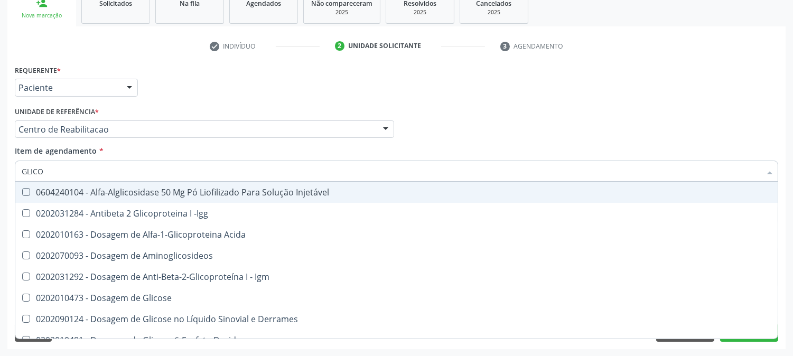
type input "GLICOS"
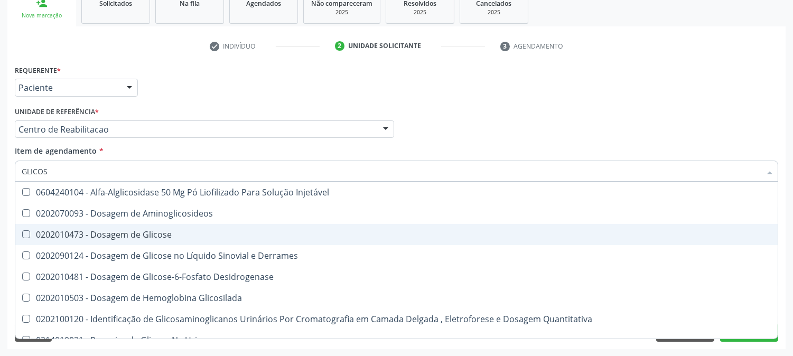
click at [87, 239] on span "0202010473 - Dosagem de Glicose" at bounding box center [396, 234] width 762 height 21
checkbox Glicose "true"
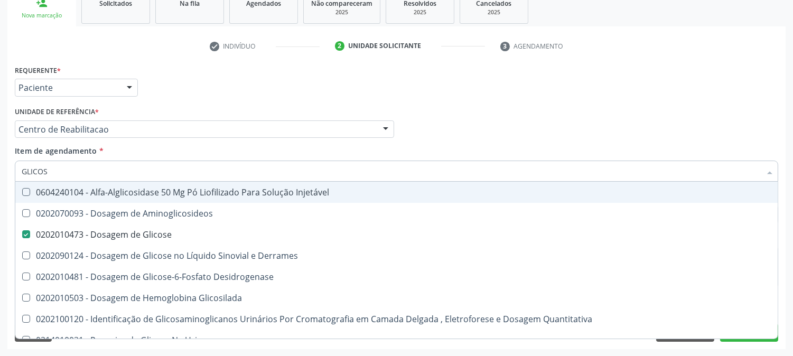
drag, startPoint x: 67, startPoint y: 168, endPoint x: 0, endPoint y: 160, distance: 67.1
click at [0, 160] on div "Acompanhamento Acompanhe a situação das marcações correntes e finalizadas Relat…" at bounding box center [396, 123] width 793 height 465
type input "HE"
checkbox Glicose "false"
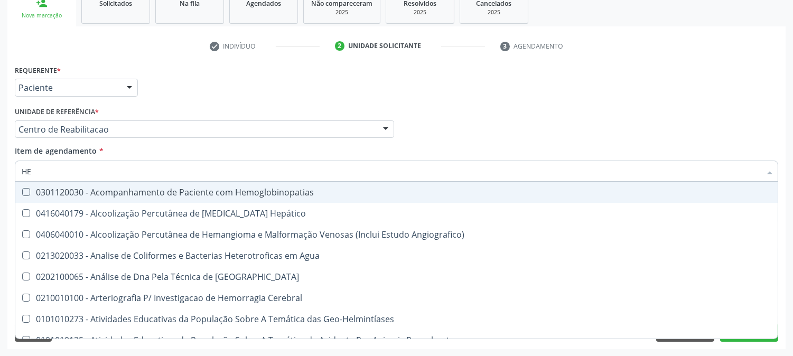
type input "HEM"
checkbox II "true"
checkbox Completo "false"
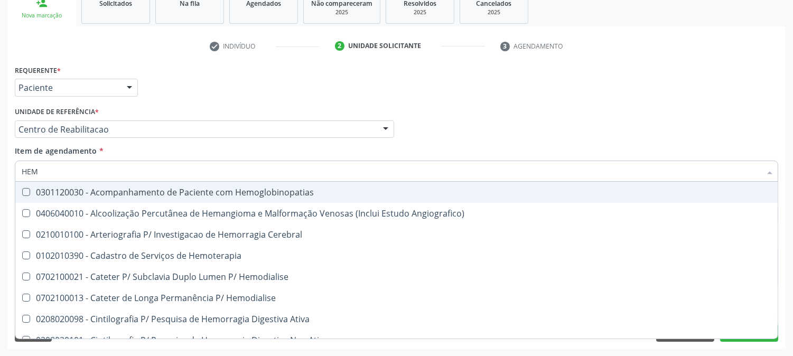
type input "HEMO"
checkbox Retro-Retal "true"
checkbox Completo "false"
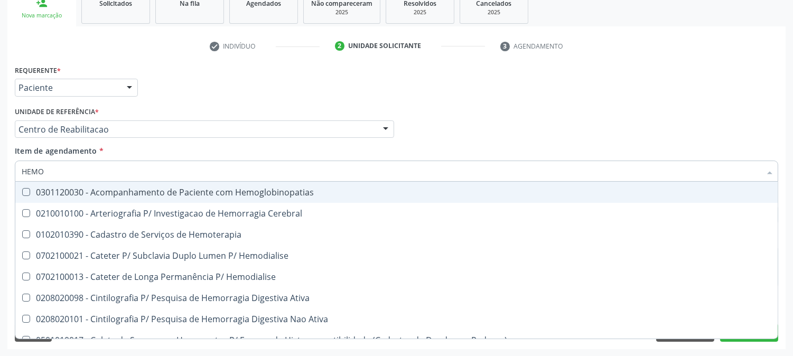
type input "HEMOG"
checkbox Carboxi-Hemoglobina "true"
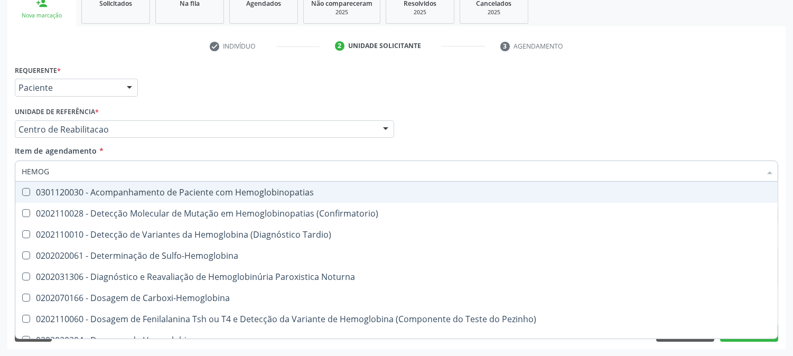
type input "HEMOGL"
checkbox Completo "false"
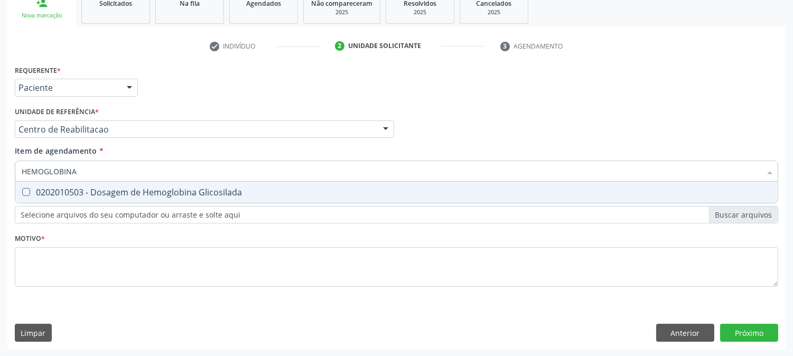
type input "HEMOGLOBINA G"
click at [67, 191] on div "0202010503 - Dosagem de Hemoglobina Glicosilada" at bounding box center [397, 192] width 750 height 8
checkbox Glicosilada "true"
drag, startPoint x: 92, startPoint y: 172, endPoint x: 0, endPoint y: 163, distance: 92.9
click at [0, 163] on div "Acompanhamento Acompanhe a situação das marcações correntes e finalizadas Relat…" at bounding box center [396, 123] width 793 height 465
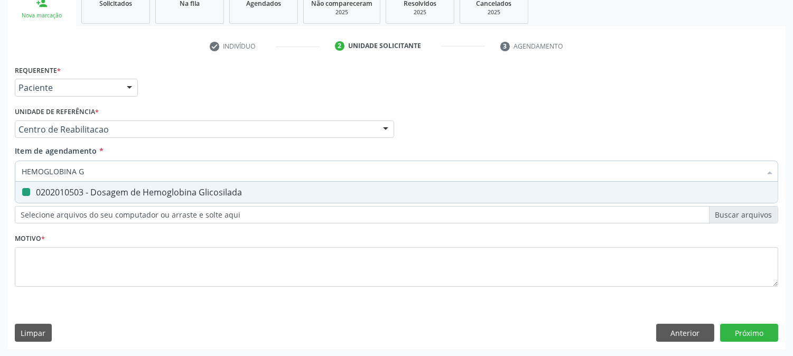
type input "U"
checkbox Glicosilada "false"
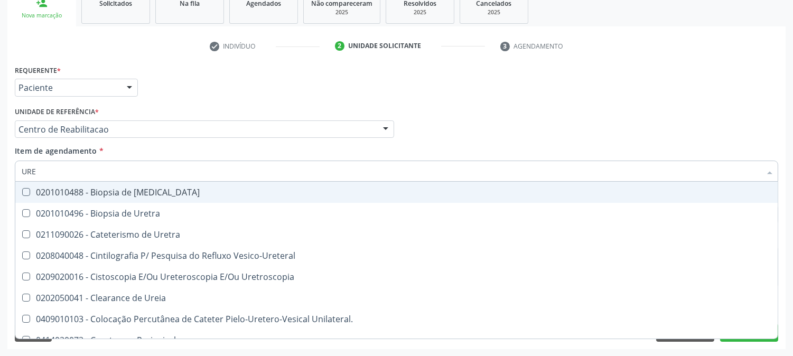
type input "UREI"
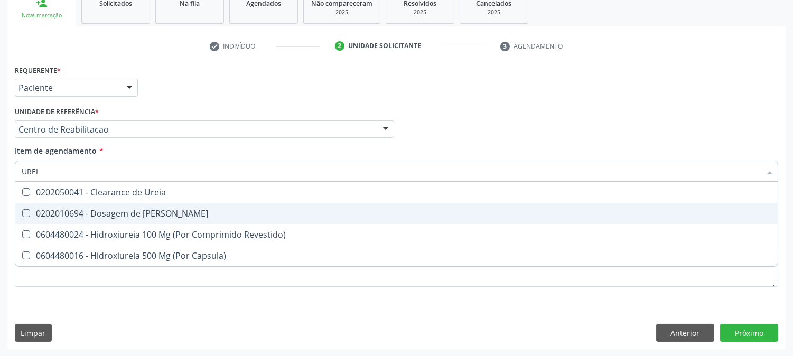
click at [70, 209] on div "0202010694 - Dosagem de Ureia" at bounding box center [397, 213] width 750 height 8
checkbox Ureia "true"
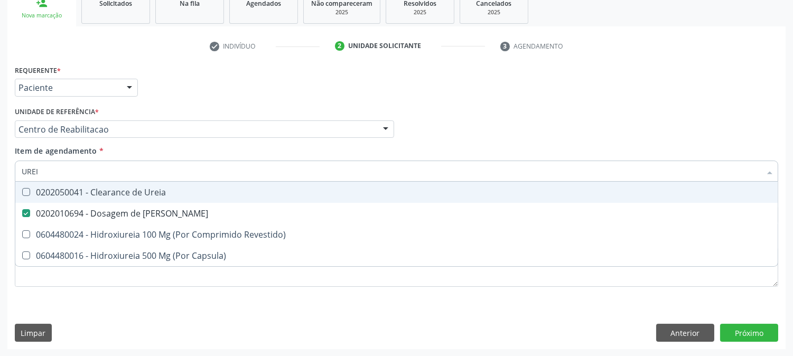
drag, startPoint x: 45, startPoint y: 172, endPoint x: 0, endPoint y: 170, distance: 45.5
click at [0, 170] on div "Acompanhamento Acompanhe a situação das marcações correntes e finalizadas Relat…" at bounding box center [396, 123] width 793 height 465
type input "C"
checkbox Ureia "false"
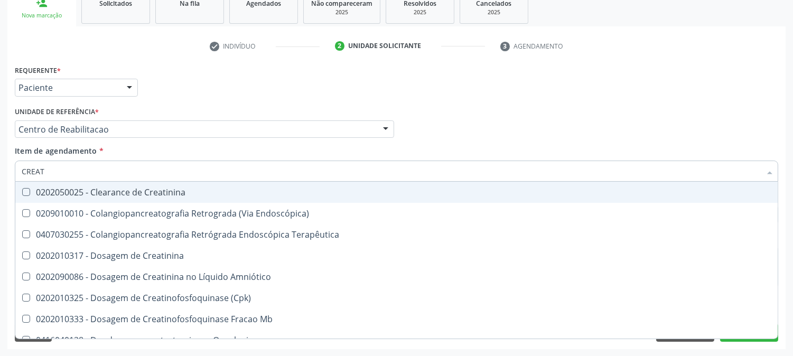
type input "CREATI"
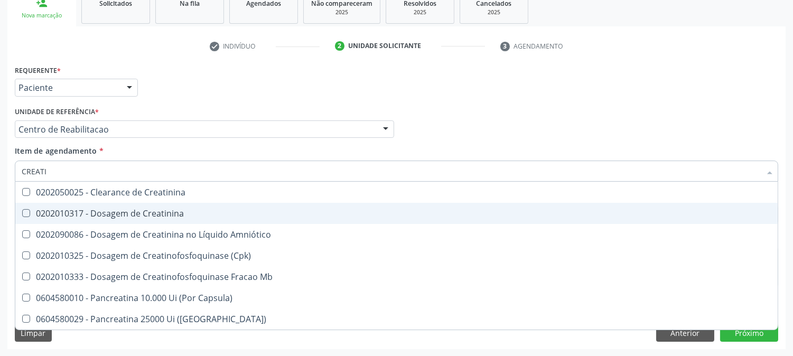
click at [106, 212] on div "0202010317 - Dosagem de Creatinina" at bounding box center [397, 213] width 750 height 8
checkbox Creatinina "true"
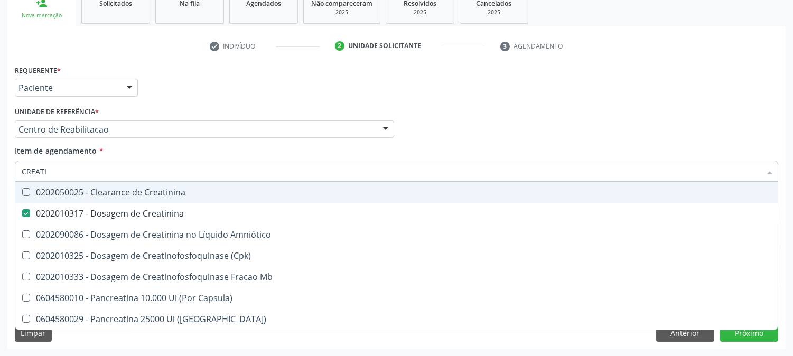
drag, startPoint x: 55, startPoint y: 164, endPoint x: 0, endPoint y: 164, distance: 55.5
click at [0, 164] on div "Acompanhamento Acompanhe a situação das marcações correntes e finalizadas Relat…" at bounding box center [396, 123] width 793 height 465
type input "AC"
checkbox Creatinina "false"
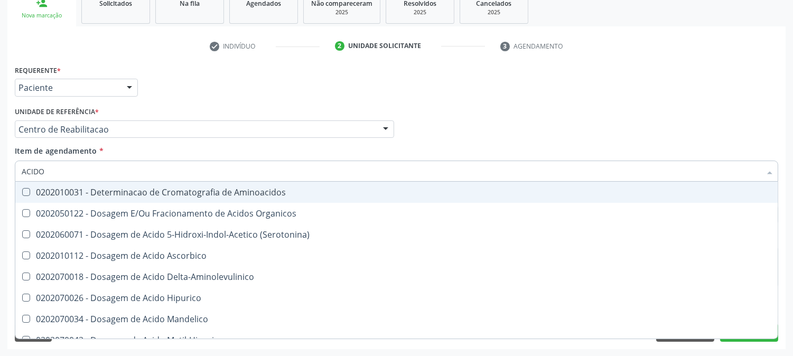
type input "ACIDO U"
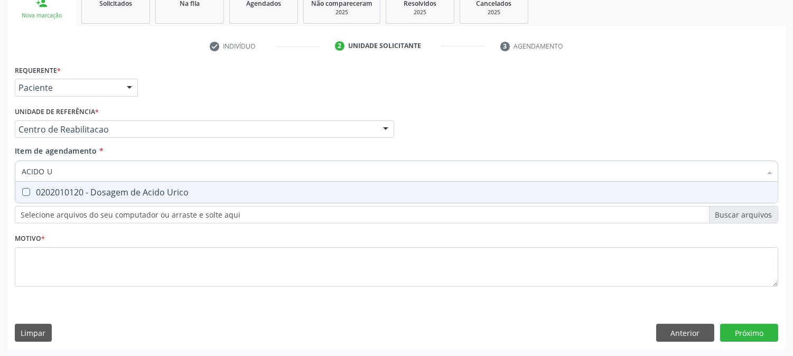
click at [56, 188] on div "0202010120 - Dosagem de Acido Urico" at bounding box center [397, 192] width 750 height 8
checkbox Urico "true"
drag, startPoint x: 49, startPoint y: 167, endPoint x: 0, endPoint y: 162, distance: 49.4
click at [0, 162] on div "Acompanhamento Acompanhe a situação das marcações correntes e finalizadas Relat…" at bounding box center [396, 123] width 793 height 465
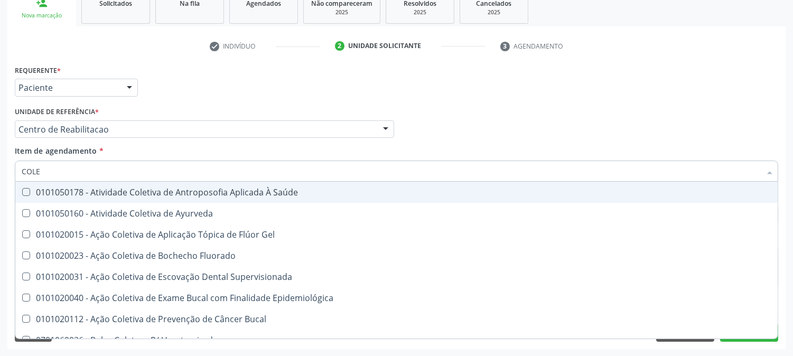
type input "COLES"
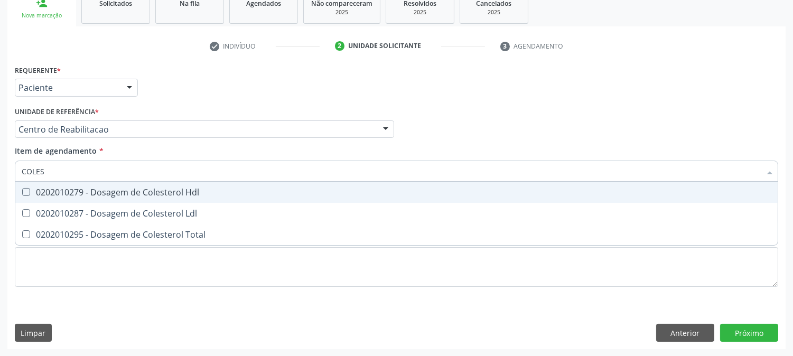
click at [57, 198] on span "0202010279 - Dosagem de Colesterol Hdl" at bounding box center [396, 192] width 762 height 21
checkbox Hdl "true"
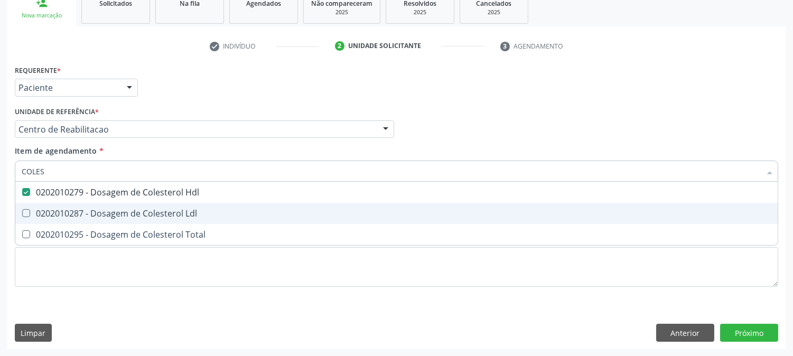
click at [54, 218] on span "0202010287 - Dosagem de Colesterol Ldl" at bounding box center [396, 213] width 762 height 21
checkbox Ldl "true"
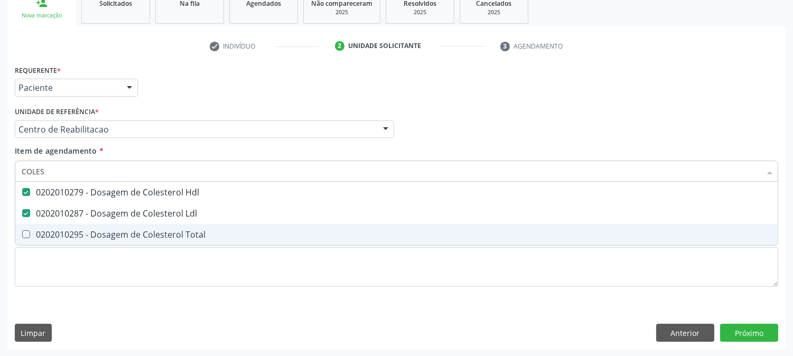
click at [48, 239] on span "0202010295 - Dosagem de Colesterol Total" at bounding box center [396, 234] width 762 height 21
checkbox Total "true"
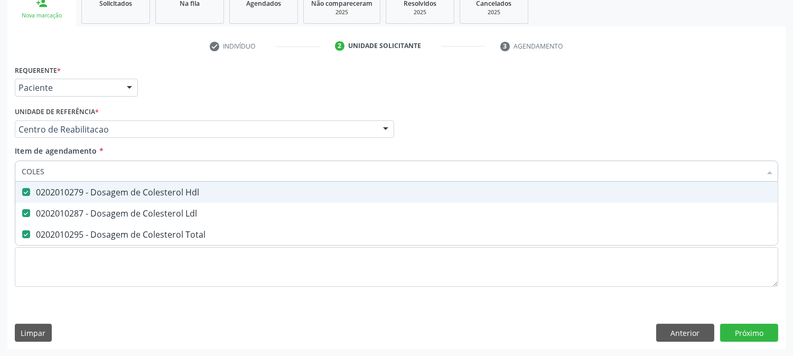
drag, startPoint x: 46, startPoint y: 170, endPoint x: 0, endPoint y: 160, distance: 47.7
click at [0, 160] on div "Acompanhamento Acompanhe a situação das marcações correntes e finalizadas Relat…" at bounding box center [396, 123] width 793 height 465
type input "TR"
checkbox Hdl "false"
checkbox Ldl "false"
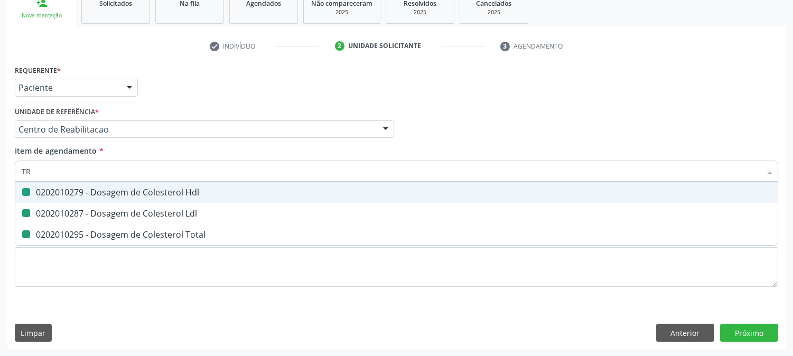
checkbox Total "false"
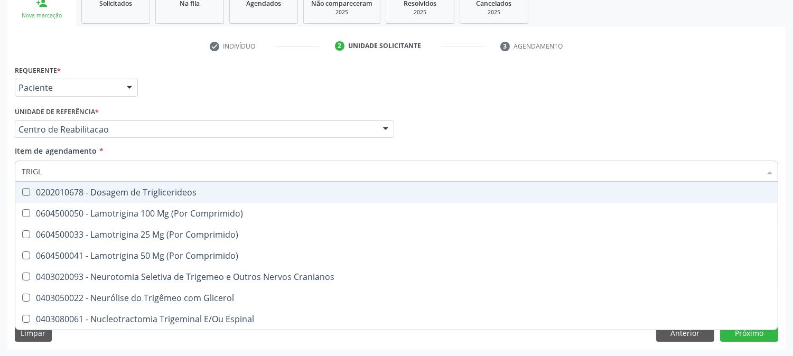
type input "TRIGLI"
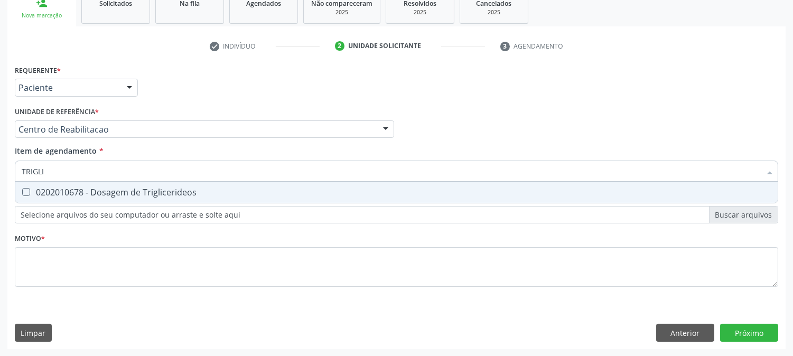
click at [26, 191] on Triglicerideos at bounding box center [26, 192] width 8 height 8
click at [22, 191] on Triglicerideos "checkbox" at bounding box center [18, 192] width 7 height 7
checkbox Triglicerideos "true"
drag, startPoint x: 52, startPoint y: 172, endPoint x: 7, endPoint y: 171, distance: 44.9
click at [7, 171] on div "Requerente * Paciente Profissional de Saúde Paciente Nenhum resultado encontrad…" at bounding box center [396, 205] width 778 height 287
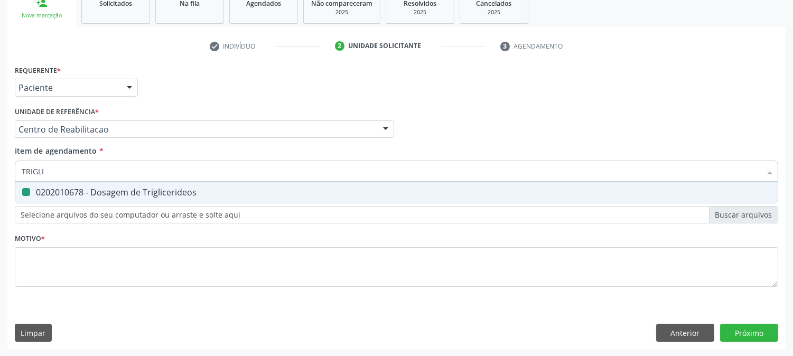
type input "B"
checkbox Triglicerideos "false"
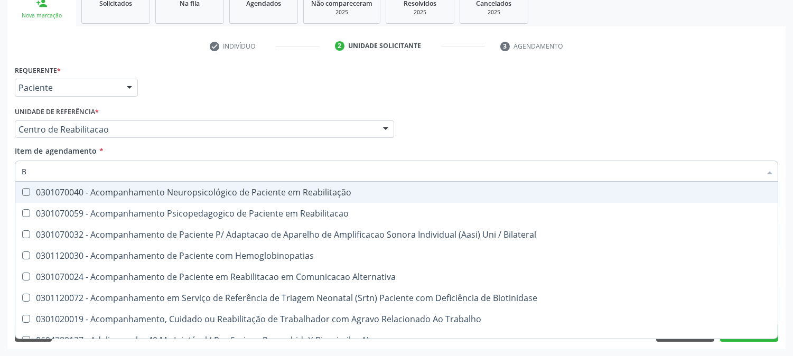
type input "BI"
checkbox Glicosilada "true"
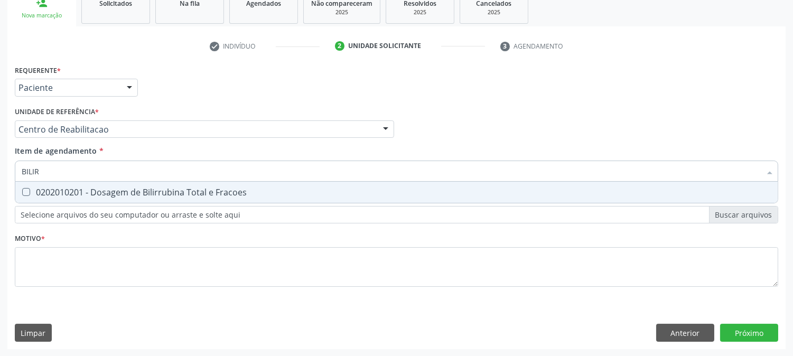
type input "BILIRR"
click at [35, 188] on div "0202010201 - Dosagem de Bilirrubina Total e Fracoes" at bounding box center [397, 192] width 750 height 8
checkbox Fracoes "true"
drag, startPoint x: 54, startPoint y: 171, endPoint x: 0, endPoint y: 168, distance: 54.5
click at [0, 168] on div "Acompanhamento Acompanhe a situação das marcações correntes e finalizadas Relat…" at bounding box center [396, 123] width 793 height 465
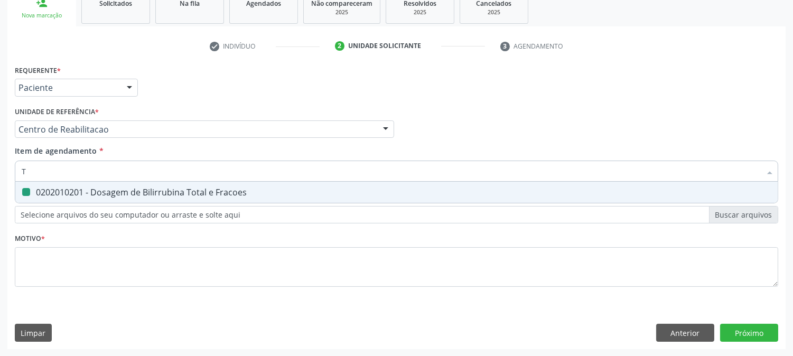
type input "TG"
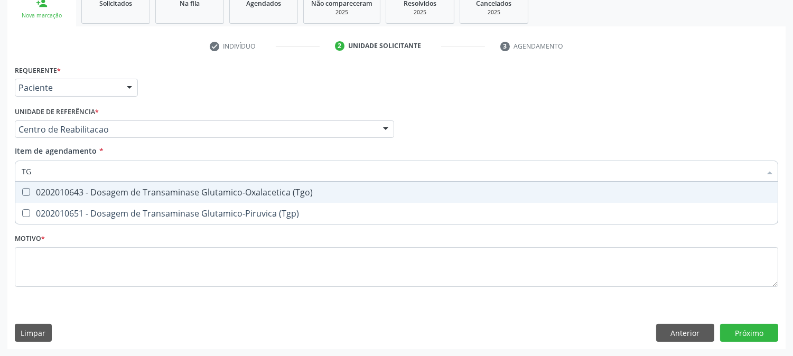
click at [46, 194] on div "0202010643 - Dosagem de Transaminase Glutamico-Oxalacetica (Tgo)" at bounding box center [397, 192] width 750 height 8
checkbox \(Tgo\) "true"
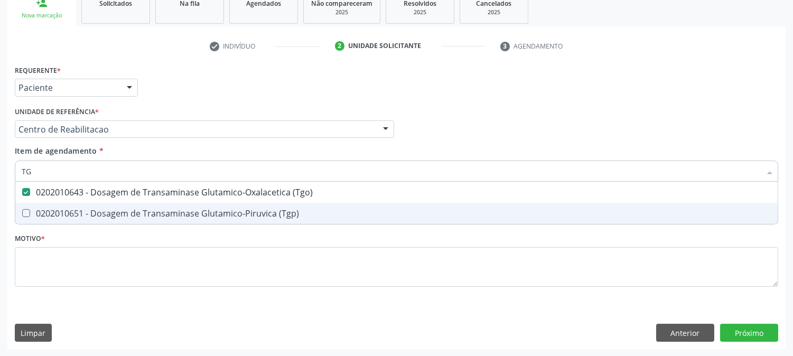
click at [42, 209] on div "0202010651 - Dosagem de Transaminase Glutamico-Piruvica (Tgp)" at bounding box center [397, 213] width 750 height 8
checkbox \(Tgp\) "true"
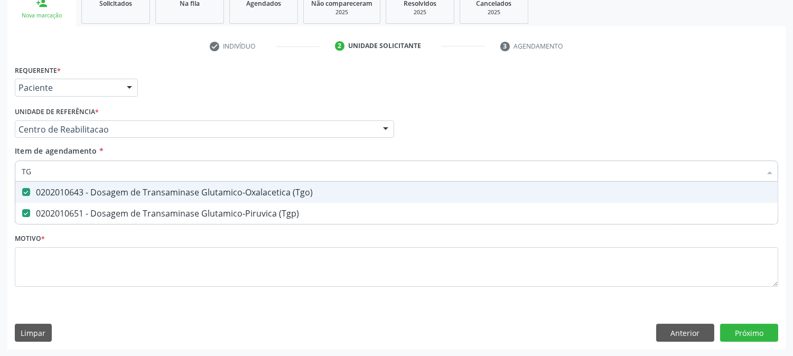
drag, startPoint x: 37, startPoint y: 170, endPoint x: 0, endPoint y: 166, distance: 37.2
click at [0, 167] on div "Acompanhamento Acompanhe a situação das marcações correntes e finalizadas Relat…" at bounding box center [396, 123] width 793 height 465
type input "TS"
checkbox \(Tgo\) "false"
checkbox \(Tgp\) "false"
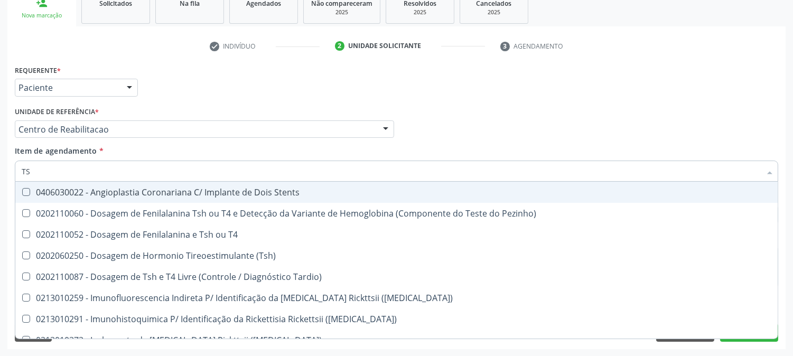
type input "TSH"
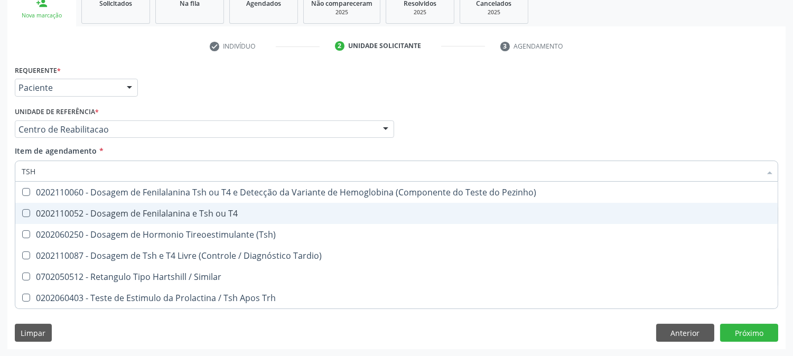
click at [64, 211] on div "0202110052 - Dosagem de Fenilalanina e Tsh ou T4" at bounding box center [397, 213] width 750 height 8
checkbox T4 "true"
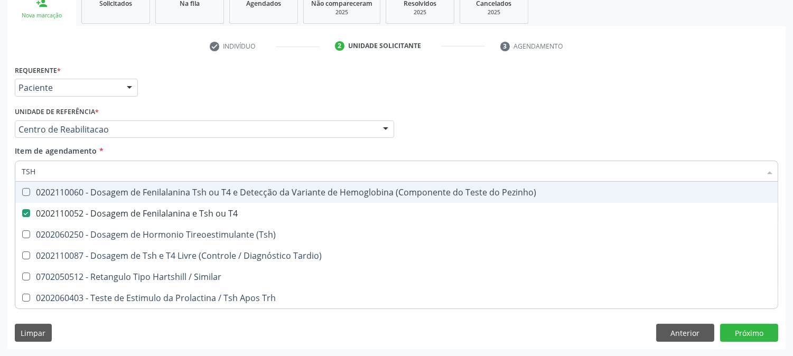
drag, startPoint x: 45, startPoint y: 171, endPoint x: 0, endPoint y: 156, distance: 47.3
click at [0, 161] on div "Acompanhamento Acompanhe a situação das marcações correntes e finalizadas Relat…" at bounding box center [396, 123] width 793 height 465
type input "T4"
checkbox T4 "true"
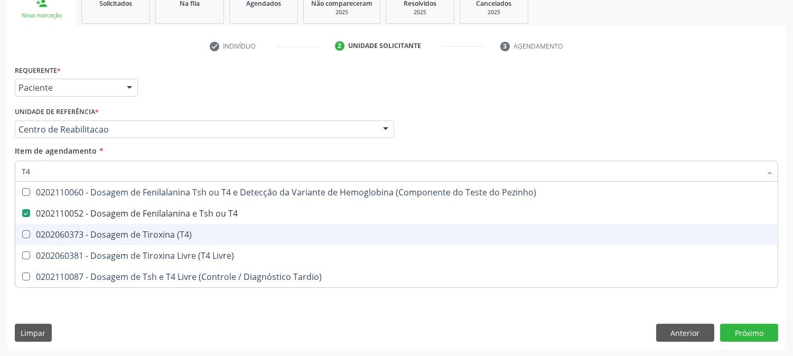
click at [88, 232] on div "0202060373 - Dosagem de Tiroxina (T4)" at bounding box center [397, 234] width 750 height 8
checkbox \(T4\) "true"
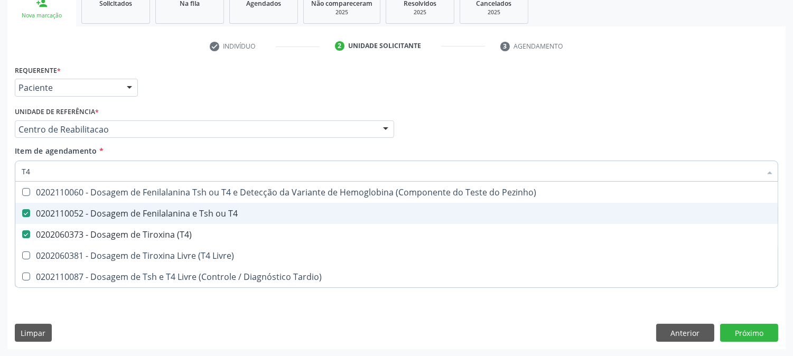
click at [64, 209] on div "0202110052 - Dosagem de Fenilalanina e Tsh ou T4" at bounding box center [397, 213] width 750 height 8
checkbox T4 "false"
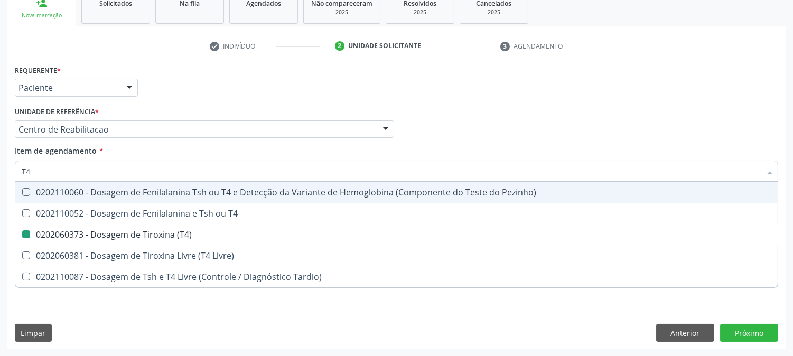
type input "T"
checkbox \(T4\) "false"
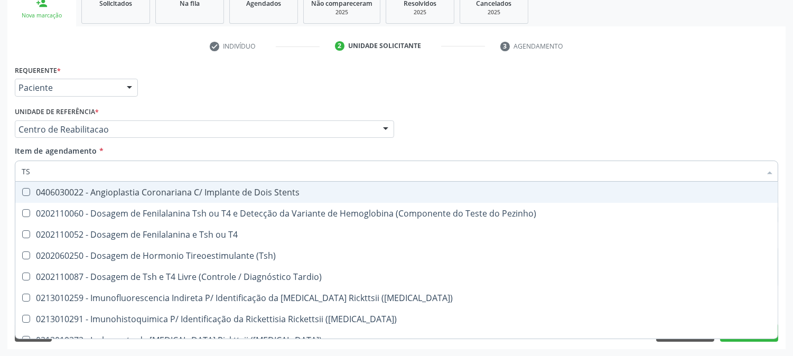
type input "TSH"
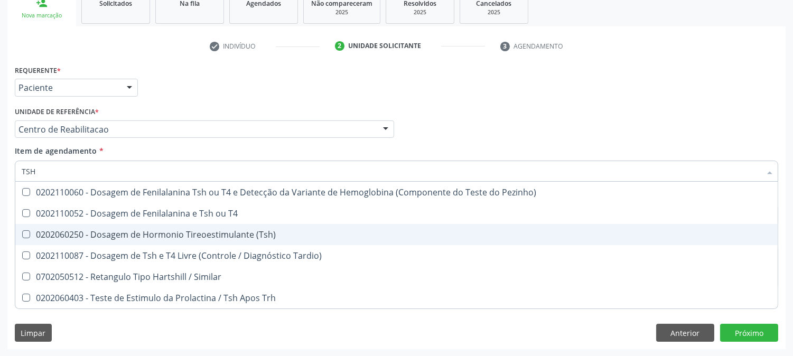
click at [70, 233] on div "0202060250 - Dosagem de Hormonio Tireoestimulante (Tsh)" at bounding box center [397, 234] width 750 height 8
checkbox \(Tsh\) "true"
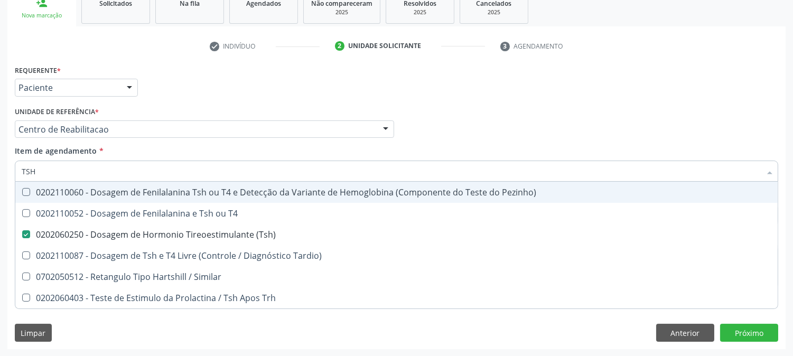
drag, startPoint x: 48, startPoint y: 169, endPoint x: 0, endPoint y: 165, distance: 48.2
click at [0, 165] on div "Acompanhamento Acompanhe a situação das marcações correntes e finalizadas Relat…" at bounding box center [396, 123] width 793 height 465
type input "C"
checkbox \(Tsh\) "false"
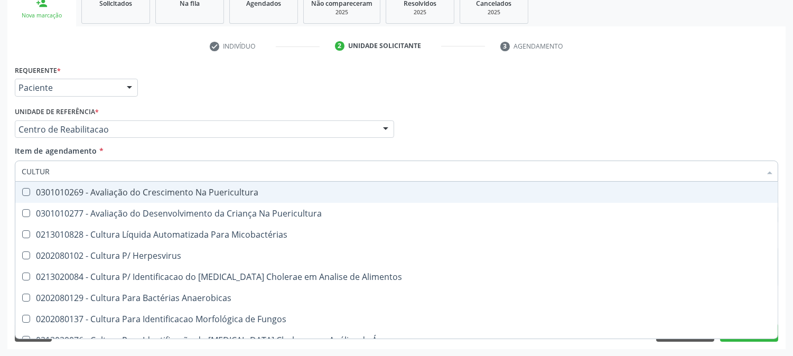
type input "CULTURA"
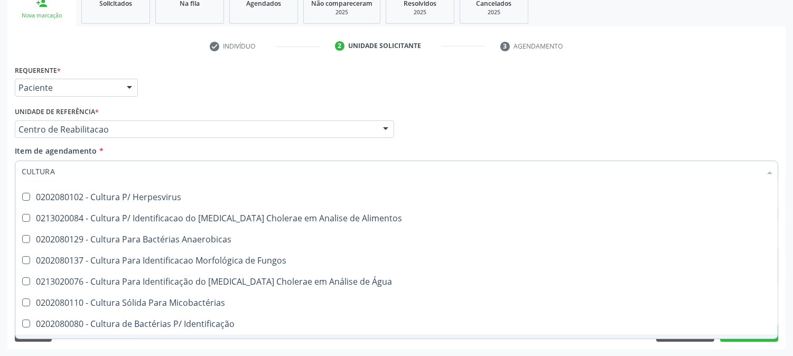
scroll to position [117, 0]
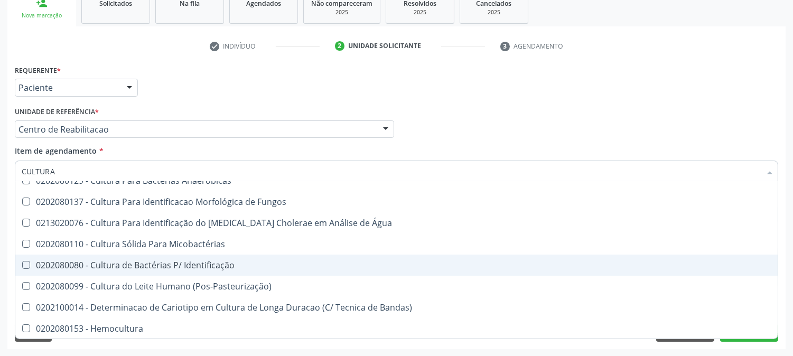
click at [125, 268] on div "0202080080 - Cultura de Bactérias P/ Identificação" at bounding box center [397, 265] width 750 height 8
checkbox Identificação "true"
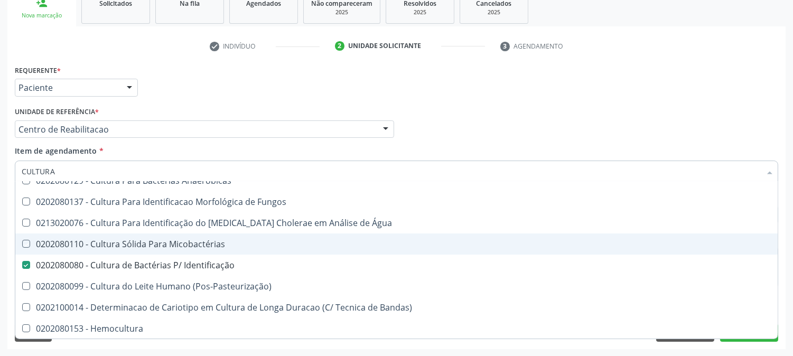
click at [0, 221] on div "Acompanhamento Acompanhe a situação das marcações correntes e finalizadas Relat…" at bounding box center [396, 123] width 793 height 465
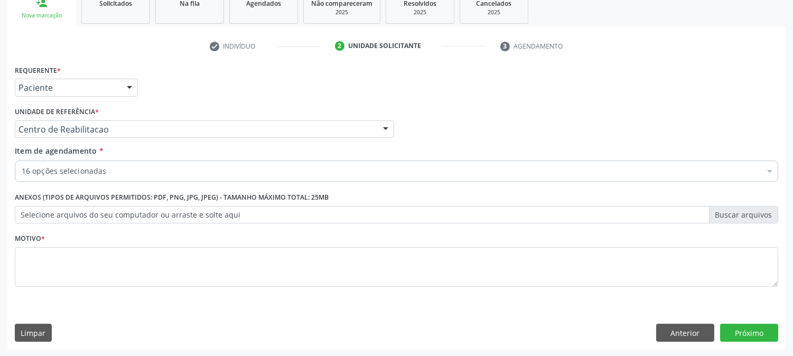
scroll to position [0, 0]
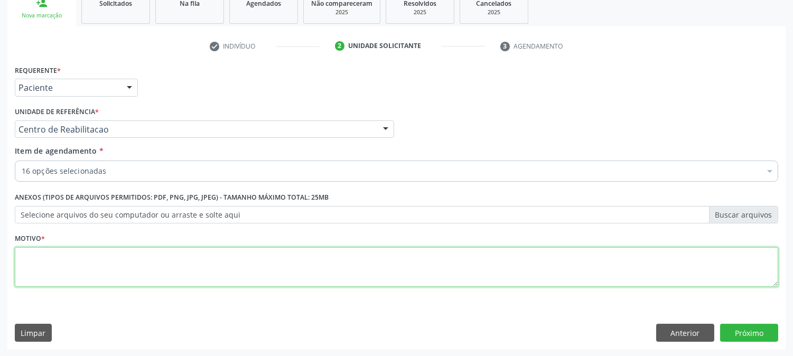
click at [129, 265] on textarea at bounding box center [396, 267] width 763 height 40
type textarea "."
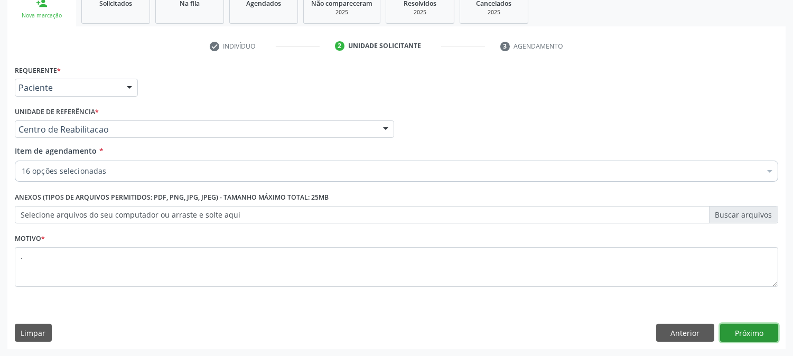
click at [742, 326] on button "Próximo" at bounding box center [749, 333] width 58 height 18
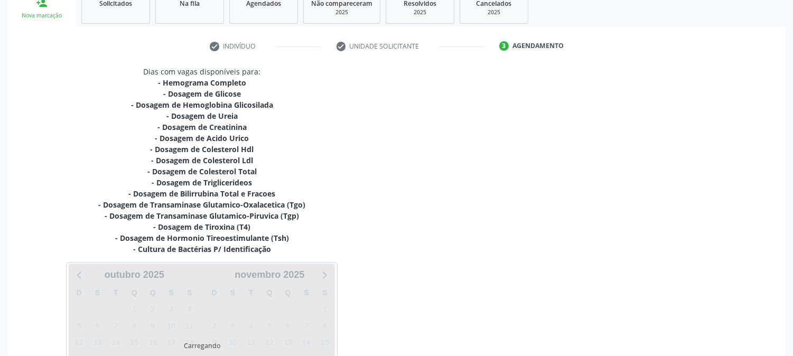
scroll to position [269, 0]
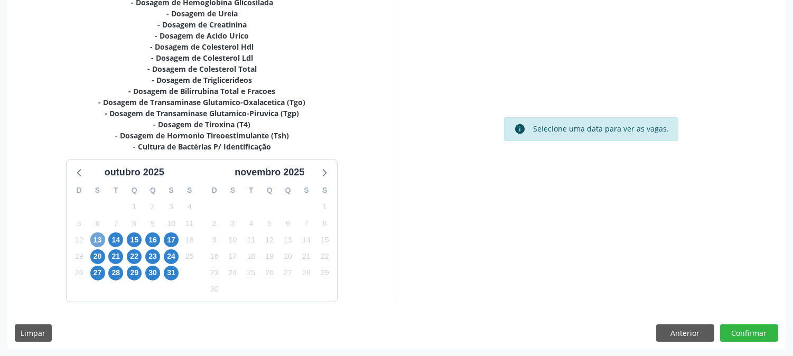
click at [100, 243] on span "13" at bounding box center [97, 239] width 15 height 15
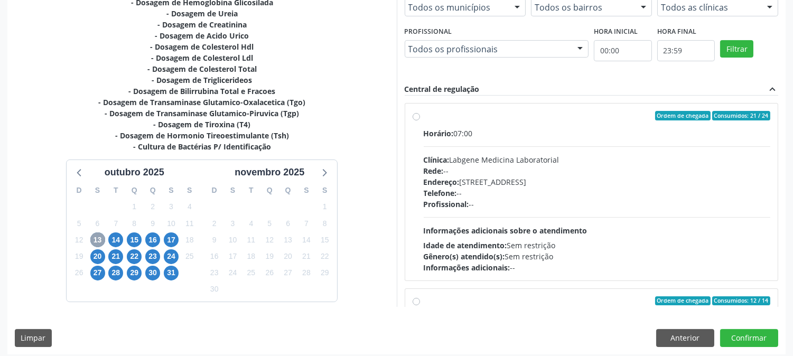
scroll to position [275, 0]
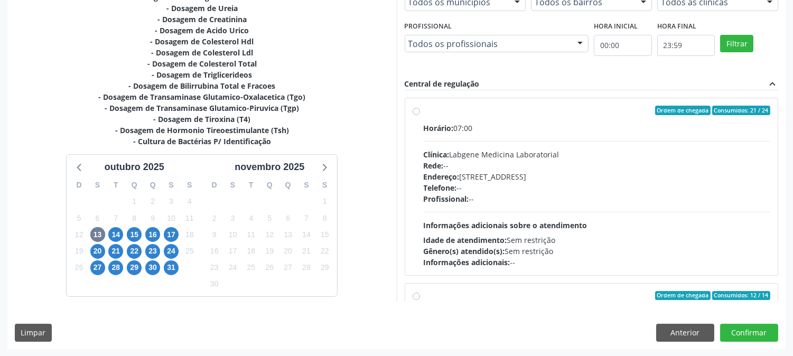
click at [525, 181] on div "Endereço: nº 531, Nossa Senhora da Pen, Serra Talhada - PE" at bounding box center [597, 176] width 347 height 11
click at [420, 115] on input "Ordem de chegada Consumidos: 21 / 24 Horário: 07:00 Clínica: Labgene Medicina L…" at bounding box center [416, 111] width 7 height 10
radio input "true"
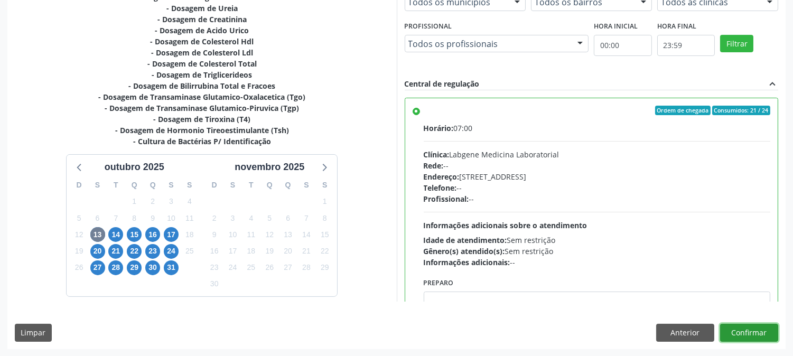
click at [738, 337] on button "Confirmar" at bounding box center [749, 333] width 58 height 18
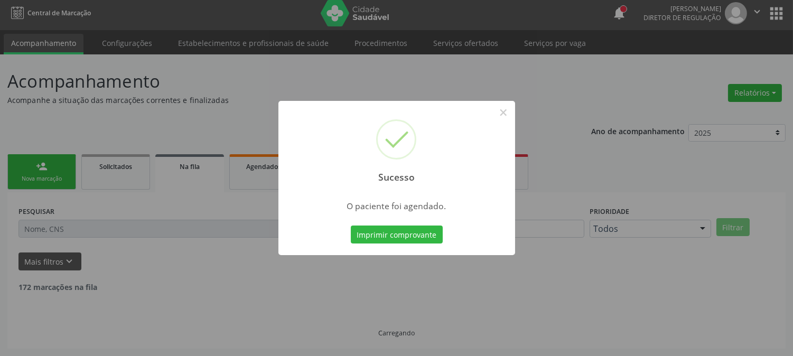
scroll to position [0, 0]
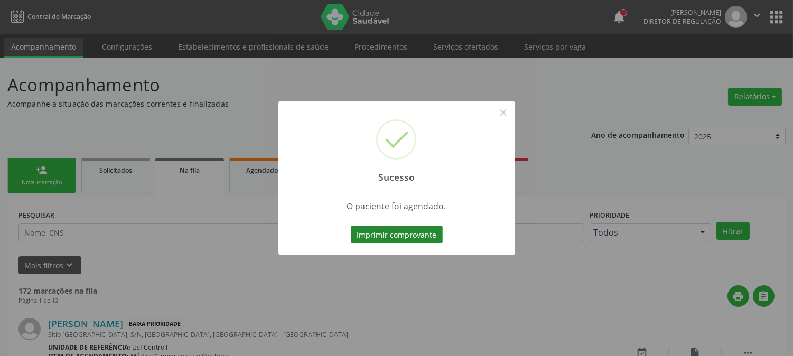
click at [390, 241] on button "Imprimir comprovante" at bounding box center [397, 235] width 92 height 18
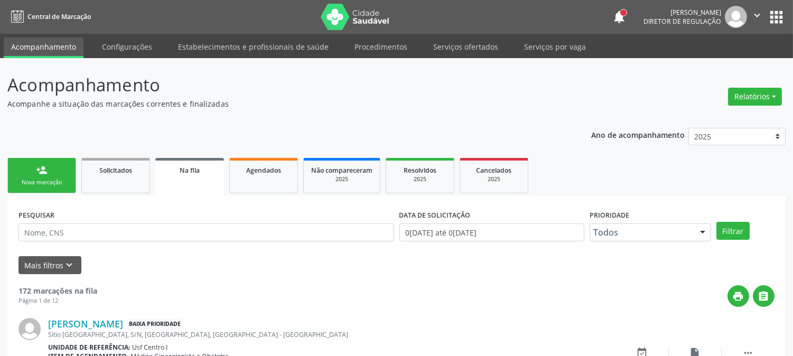
click at [51, 179] on div "Nova marcação" at bounding box center [41, 183] width 53 height 8
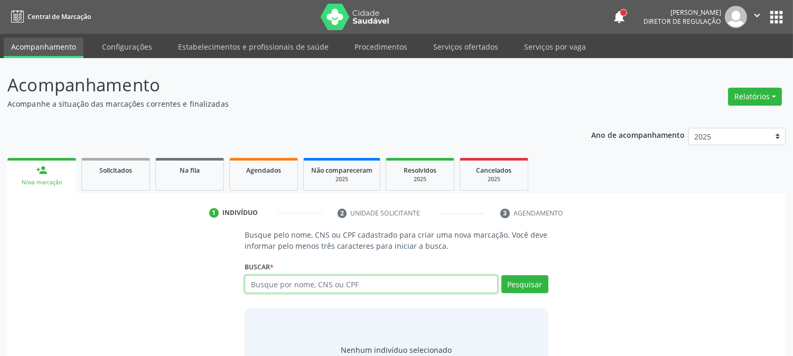
click at [305, 283] on input "text" at bounding box center [371, 284] width 253 height 18
paste input "702 0098 0816 1783"
type input "702 0098 0816 1783"
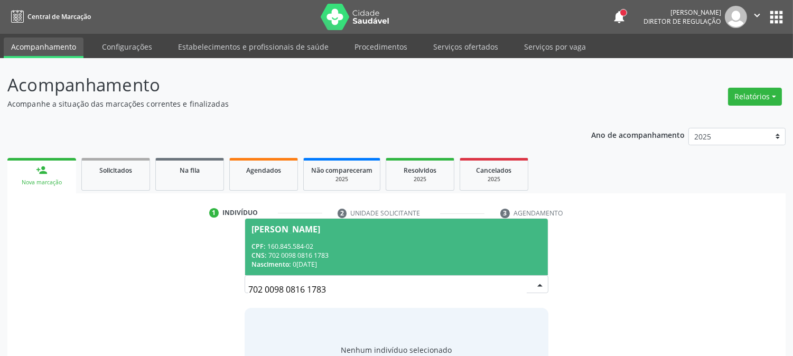
click at [299, 254] on div "CNS: 702 0098 0816 1783" at bounding box center [395, 255] width 289 height 9
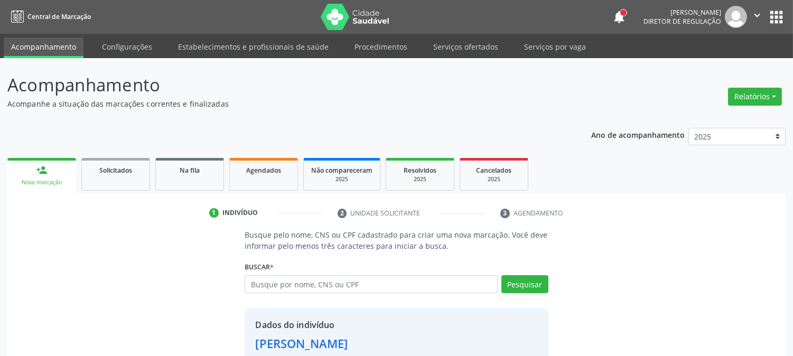
scroll to position [67, 0]
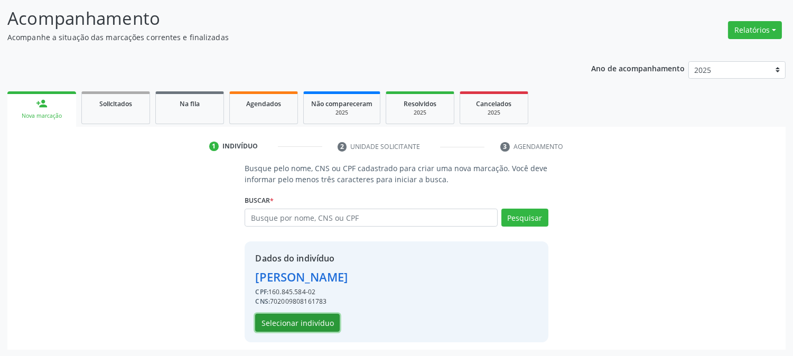
click at [298, 319] on button "Selecionar indivíduo" at bounding box center [297, 323] width 85 height 18
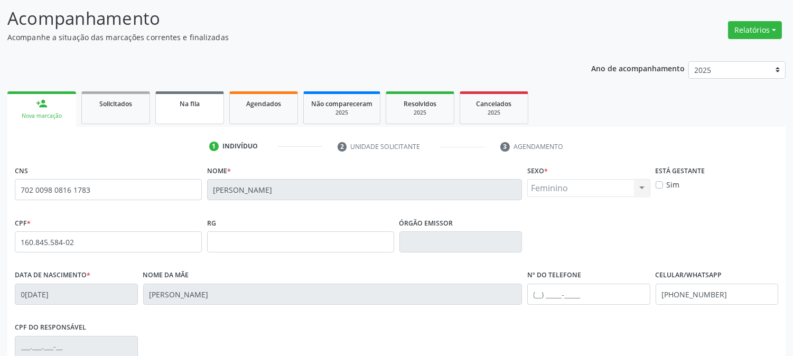
click at [205, 111] on link "Na fila" at bounding box center [189, 107] width 69 height 33
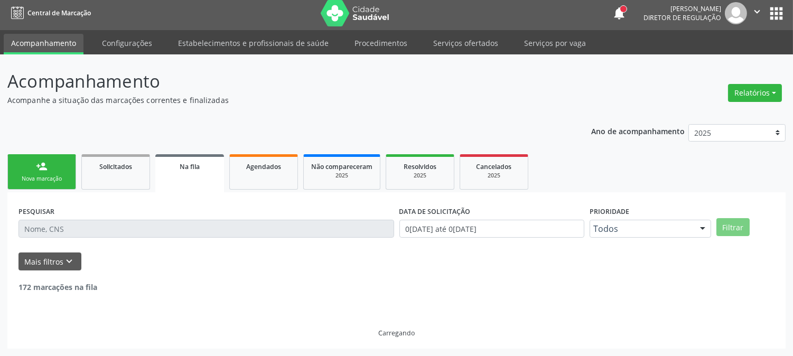
scroll to position [0, 0]
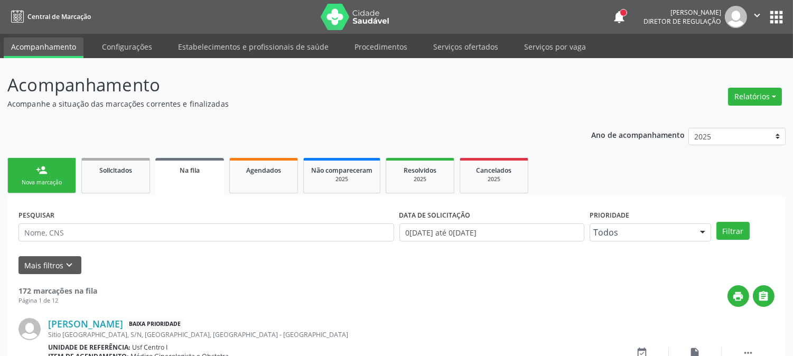
click at [25, 108] on p "Acompanhe a situação das marcações correntes e finalizadas" at bounding box center [279, 103] width 545 height 11
click at [40, 161] on link "person_add Nova marcação" at bounding box center [41, 175] width 69 height 35
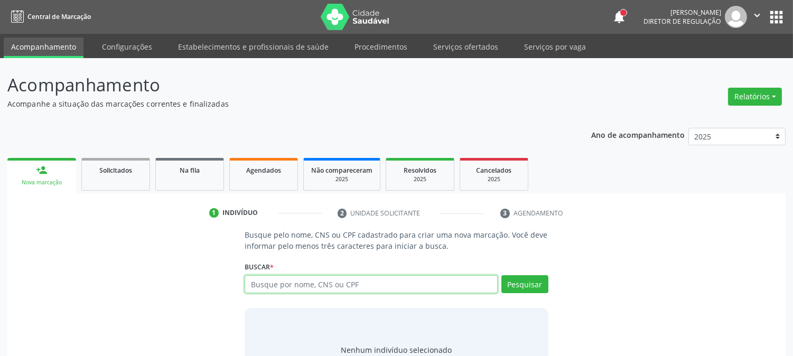
click at [324, 283] on input "text" at bounding box center [371, 284] width 253 height 18
type input "700907952585793"
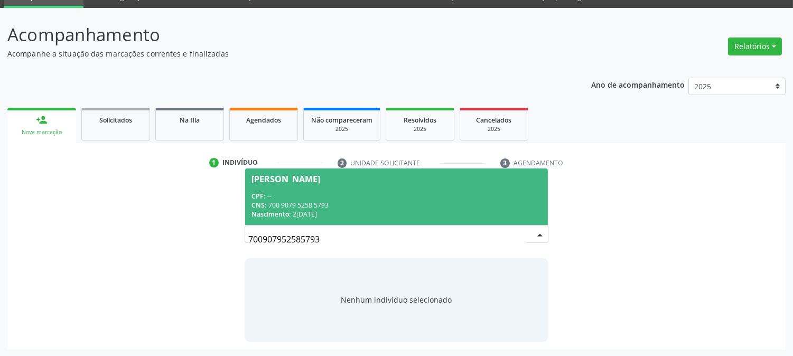
click at [300, 194] on div "CPF: --" at bounding box center [395, 196] width 289 height 9
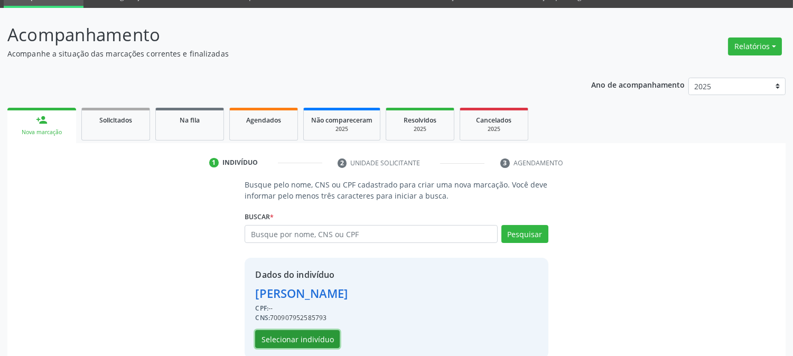
click at [331, 335] on button "Selecionar indivíduo" at bounding box center [297, 339] width 85 height 18
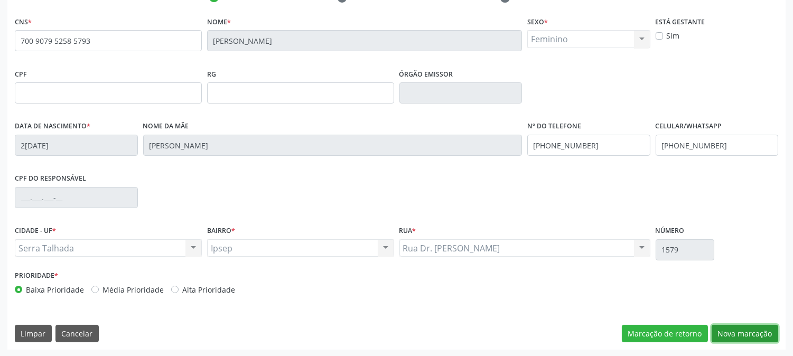
click at [716, 325] on button "Nova marcação" at bounding box center [745, 334] width 67 height 18
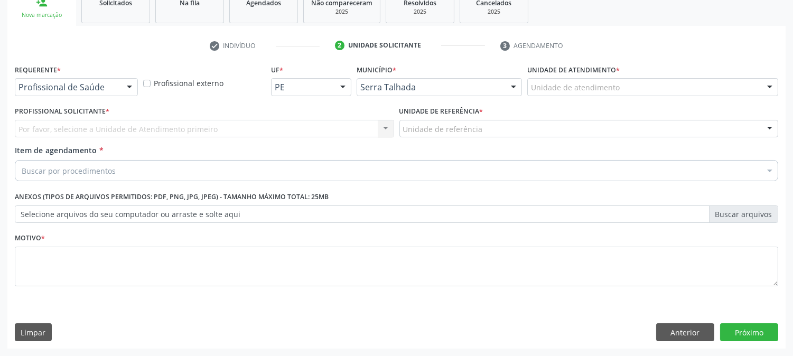
scroll to position [167, 0]
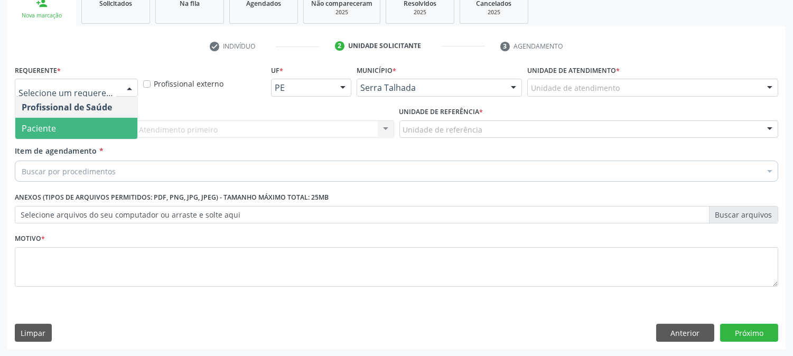
click at [98, 120] on span "Paciente" at bounding box center [76, 128] width 122 height 21
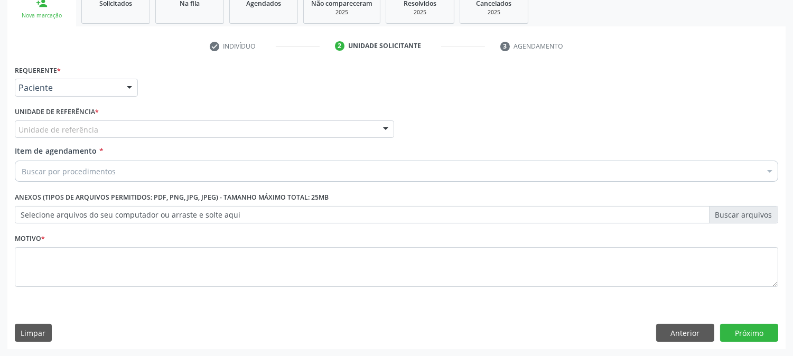
click at [99, 124] on div "Unidade de referência" at bounding box center [204, 129] width 379 height 18
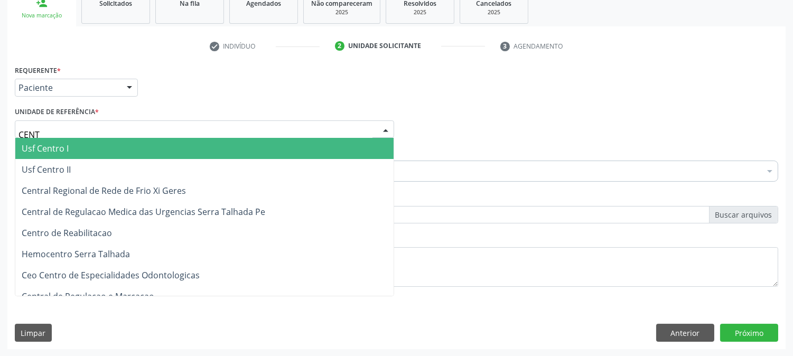
type input "CENTR"
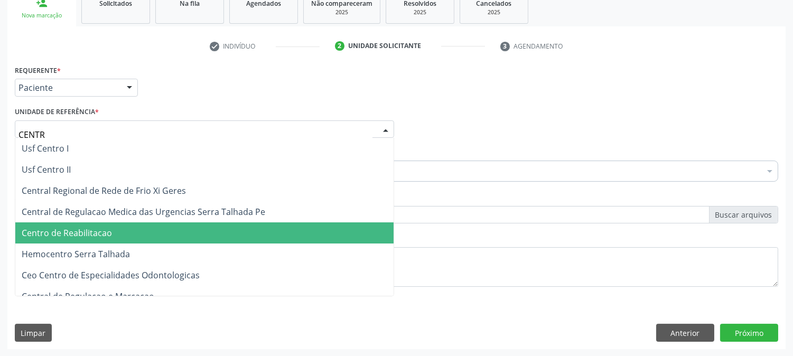
click at [116, 225] on span "Centro de Reabilitacao" at bounding box center [204, 232] width 378 height 21
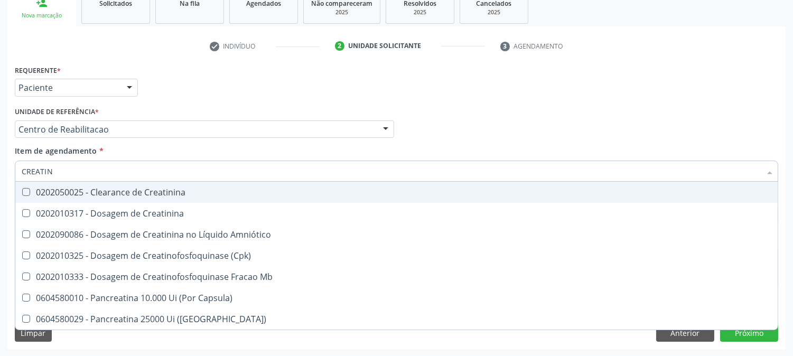
type input "CREATINI"
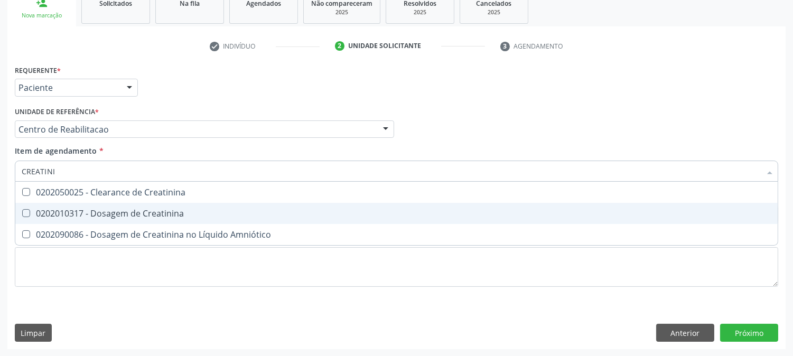
click at [120, 210] on div "0202010317 - Dosagem de Creatinina" at bounding box center [397, 213] width 750 height 8
checkbox Creatinina "true"
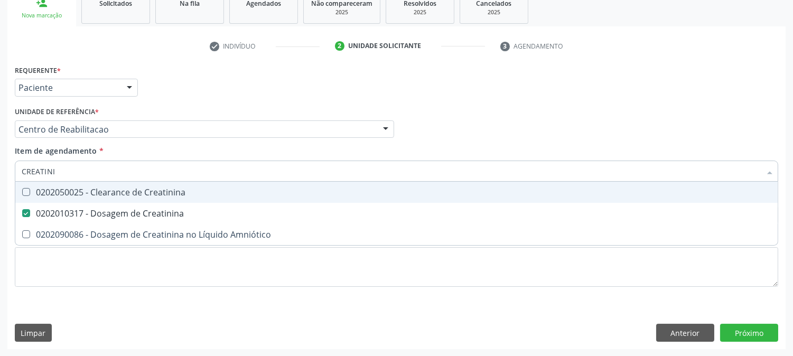
drag, startPoint x: 67, startPoint y: 168, endPoint x: 0, endPoint y: 155, distance: 68.3
click at [0, 155] on div "Acompanhamento Acompanhe a situação das marcações correntes e finalizadas Relat…" at bounding box center [396, 123] width 793 height 465
type input "G"
checkbox Creatinina "false"
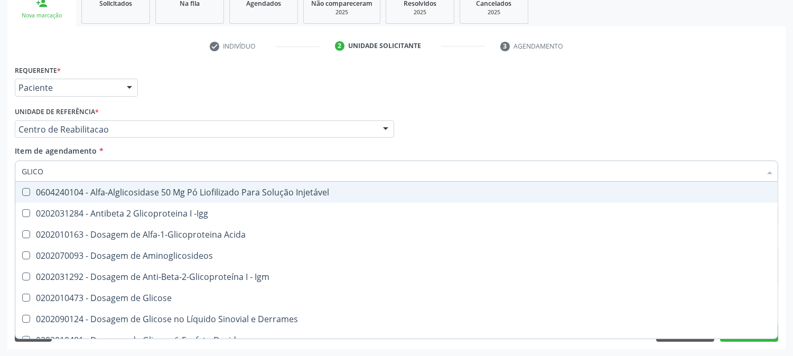
type input "GLICOS"
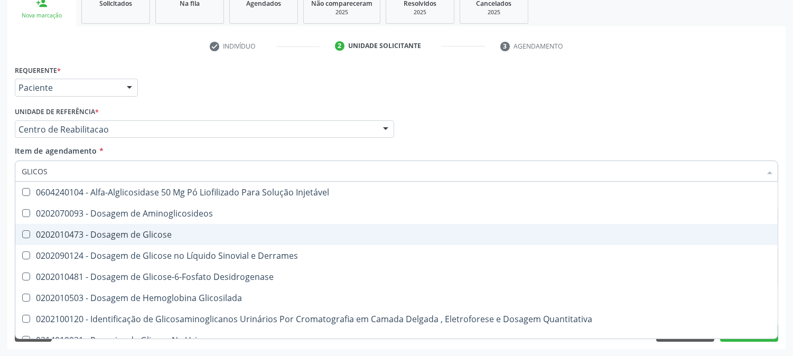
click at [96, 225] on span "0202010473 - Dosagem de Glicose" at bounding box center [396, 234] width 762 height 21
checkbox Glicose "true"
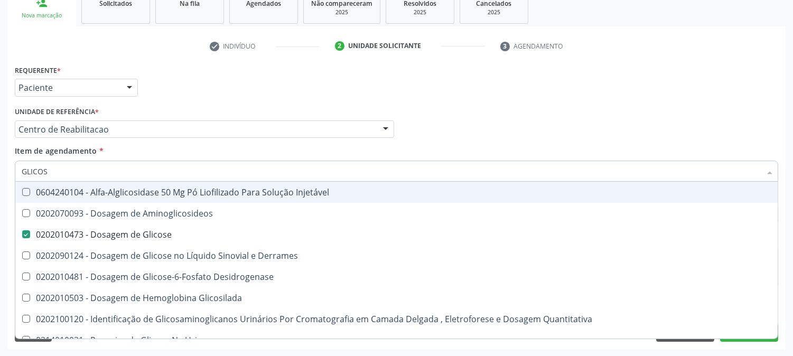
drag, startPoint x: 65, startPoint y: 167, endPoint x: 1, endPoint y: 167, distance: 63.9
click at [1, 167] on div "Acompanhamento Acompanhe a situação das marcações correntes e finalizadas Relat…" at bounding box center [396, 123] width 793 height 465
type input "HE"
checkbox Glicose "false"
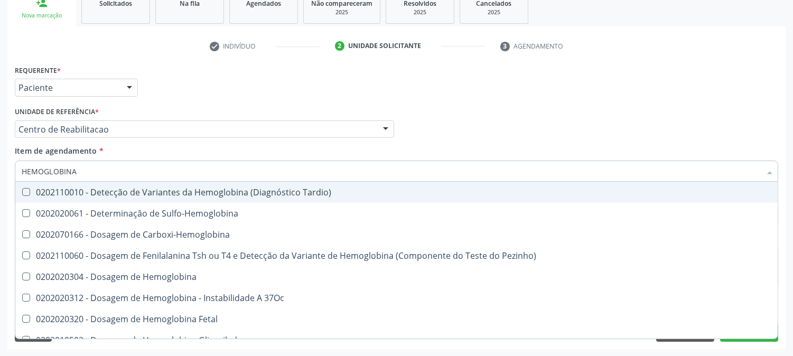
type input "HEMOGLOBINA G"
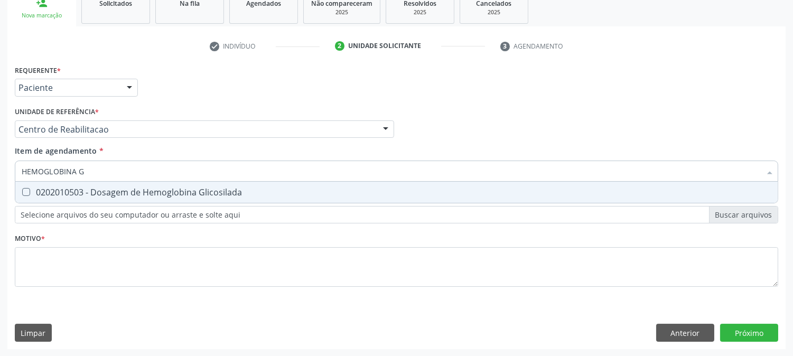
drag, startPoint x: 16, startPoint y: 193, endPoint x: 40, endPoint y: 185, distance: 25.6
click at [21, 192] on div at bounding box center [19, 192] width 8 height 8
checkbox Glicosilada "true"
drag, startPoint x: 90, startPoint y: 173, endPoint x: 19, endPoint y: 171, distance: 71.3
click at [19, 171] on div "HEMOGLOBINA G" at bounding box center [396, 171] width 763 height 21
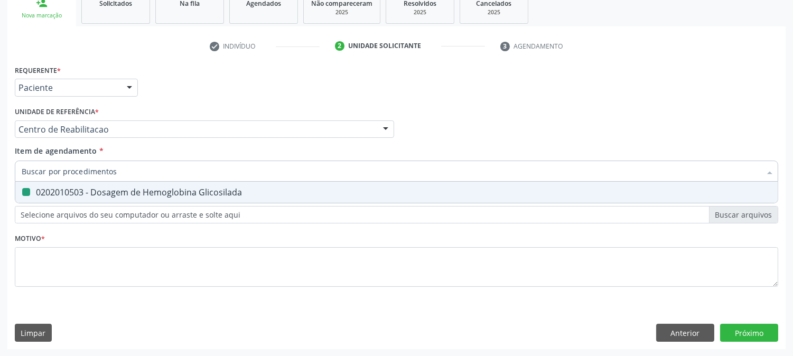
checkbox Glicosilada "false"
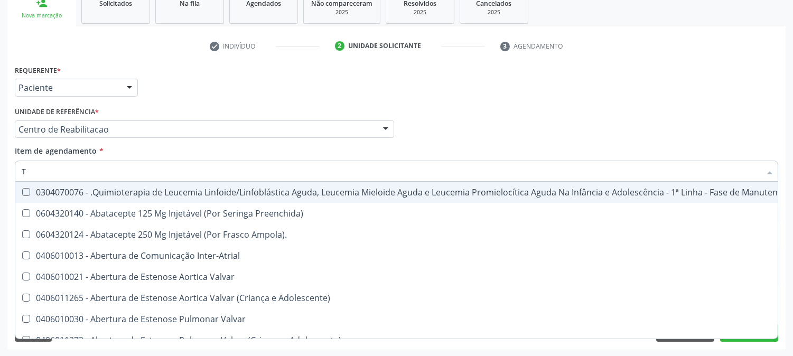
type input "TG"
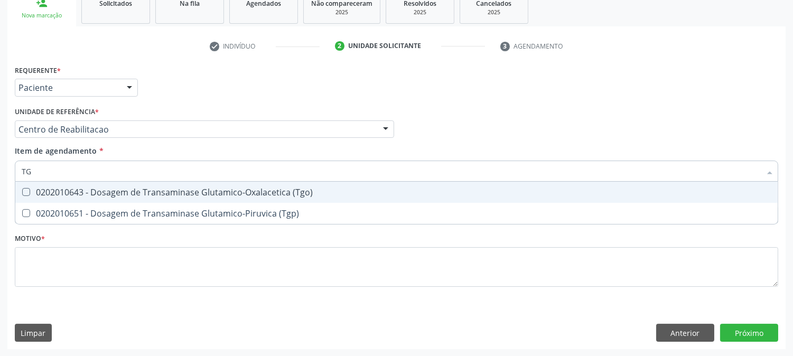
click at [152, 188] on div "0202010643 - Dosagem de Transaminase Glutamico-Oxalacetica (Tgo)" at bounding box center [397, 192] width 750 height 8
checkbox \(Tgo\) "true"
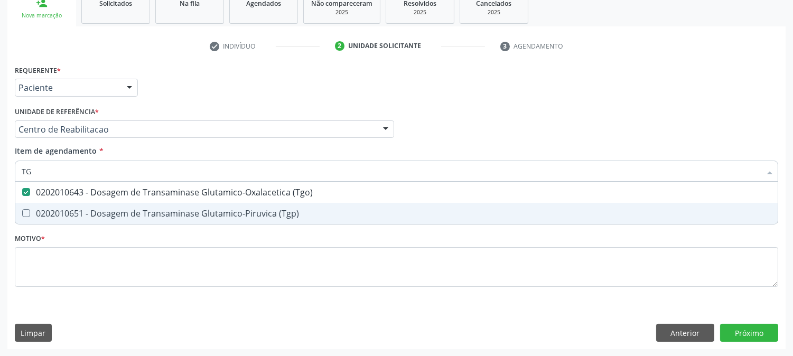
click at [151, 209] on div "0202010651 - Dosagem de Transaminase Glutamico-Piruvica (Tgp)" at bounding box center [397, 213] width 750 height 8
checkbox \(Tgp\) "true"
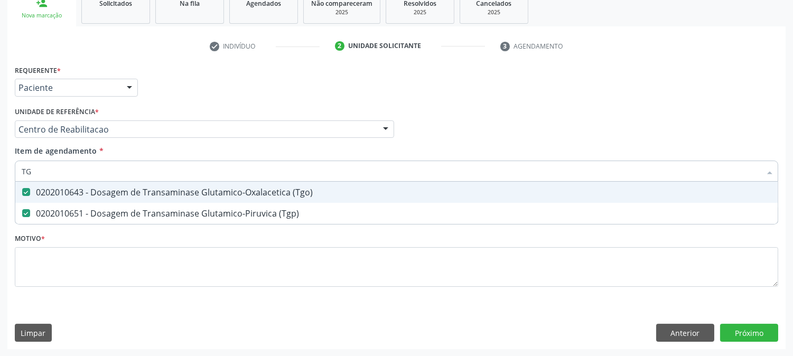
drag, startPoint x: 38, startPoint y: 171, endPoint x: 1, endPoint y: 170, distance: 37.0
click at [1, 170] on div "Acompanhamento Acompanhe a situação das marcações correntes e finalizadas Relat…" at bounding box center [396, 123] width 793 height 465
type input "U"
checkbox \(Tgo\) "false"
checkbox \(Tgp\) "false"
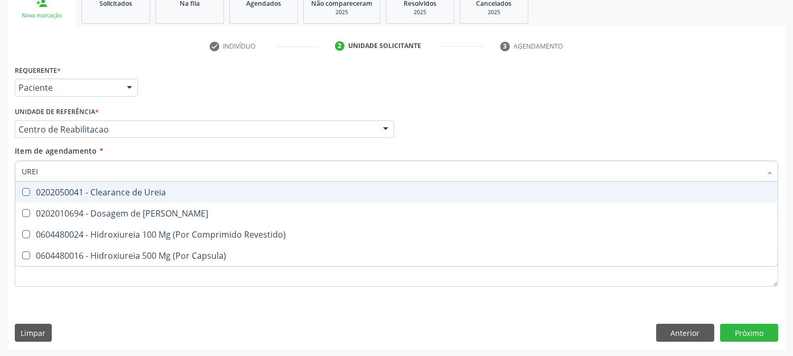
type input "UREIA"
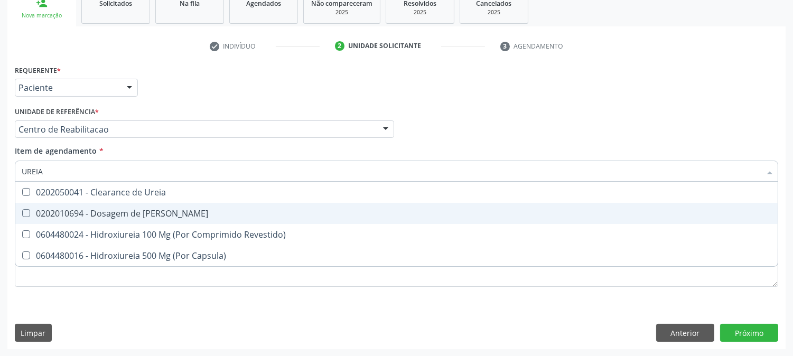
click at [65, 204] on span "0202010694 - Dosagem de Ureia" at bounding box center [396, 213] width 762 height 21
checkbox Ureia "true"
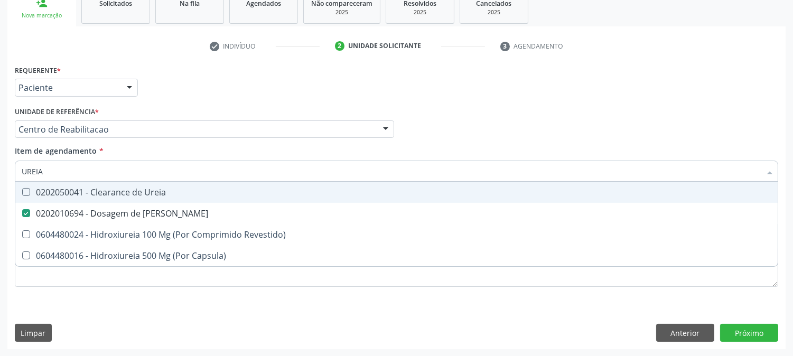
drag, startPoint x: 43, startPoint y: 164, endPoint x: 6, endPoint y: 164, distance: 37.0
click at [6, 164] on div "Acompanhamento Acompanhe a situação das marcações correntes e finalizadas Relat…" at bounding box center [396, 123] width 793 height 465
type input "HE"
checkbox Ureia "false"
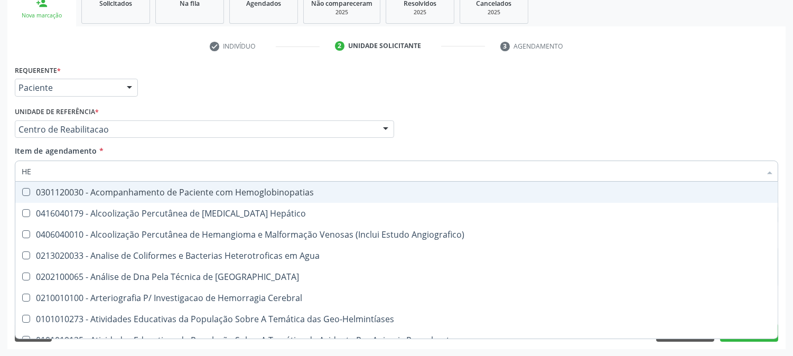
type input "HEM"
checkbox \(Qualitativo\) "true"
checkbox Glicosilada "false"
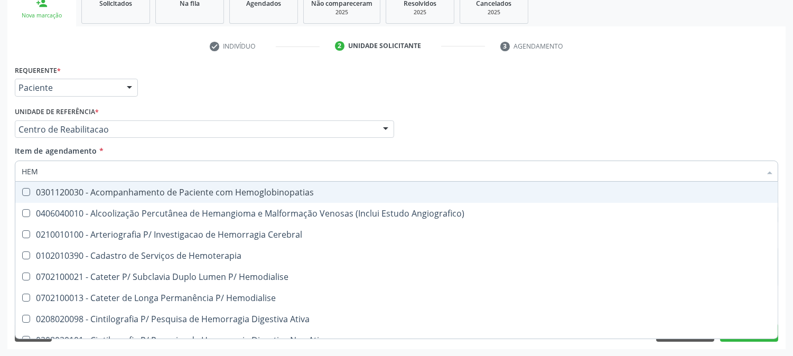
type input "HEMO"
checkbox Hemacias "true"
checkbox Glicosilada "false"
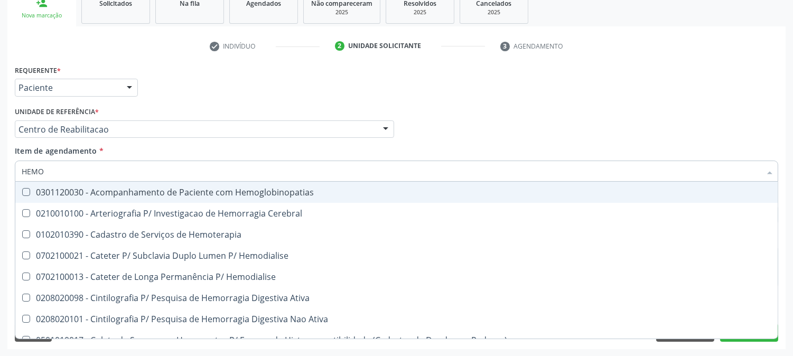
type input "HEMOG"
checkbox Tardio\) "true"
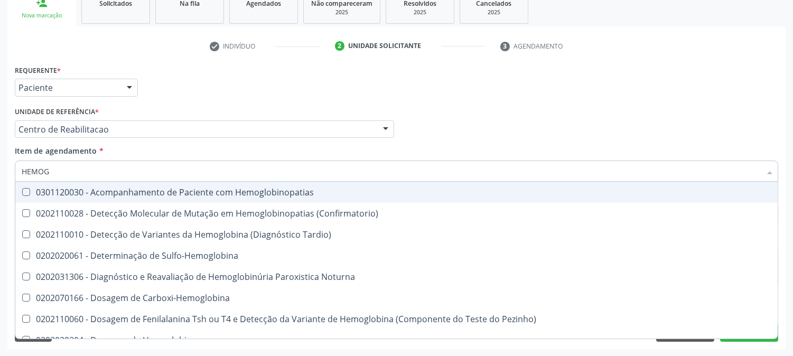
type input "HEMOGR"
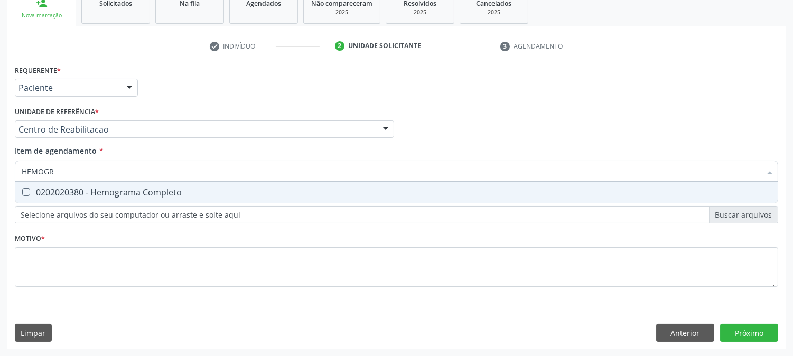
drag, startPoint x: 77, startPoint y: 197, endPoint x: 71, endPoint y: 189, distance: 9.7
click at [77, 195] on span "0202020380 - Hemograma Completo" at bounding box center [396, 192] width 762 height 21
checkbox Completo "true"
drag, startPoint x: 61, startPoint y: 173, endPoint x: 0, endPoint y: 166, distance: 61.1
click at [0, 166] on div "Acompanhamento Acompanhe a situação das marcações correntes e finalizadas Relat…" at bounding box center [396, 123] width 793 height 465
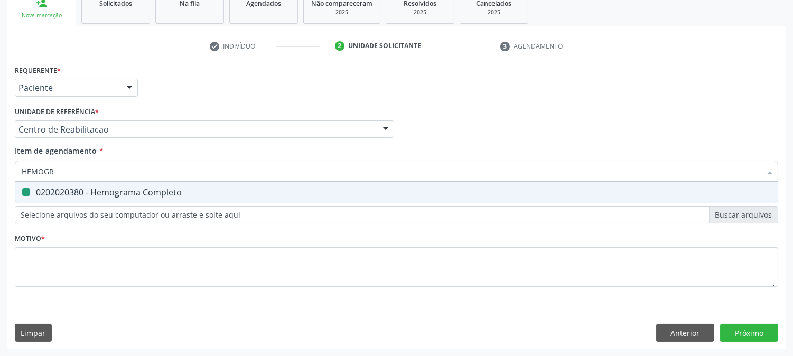
type input "T"
checkbox Completo "false"
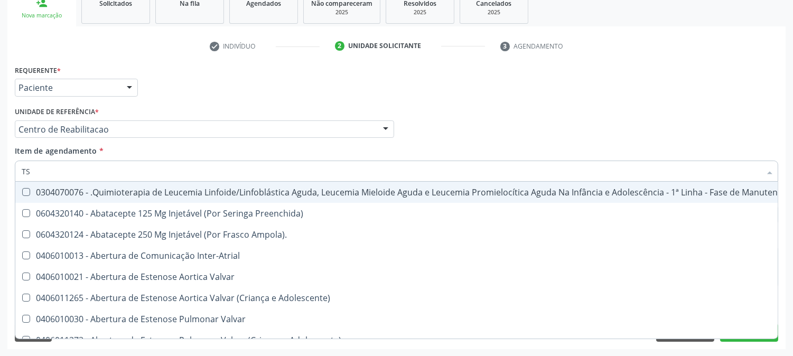
type input "TSH"
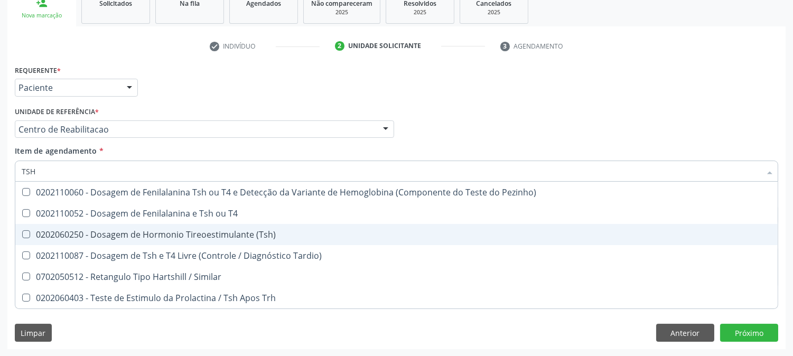
click at [78, 230] on div "0202060250 - Dosagem de Hormonio Tireoestimulante (Tsh)" at bounding box center [397, 234] width 750 height 8
checkbox \(Tsh\) "true"
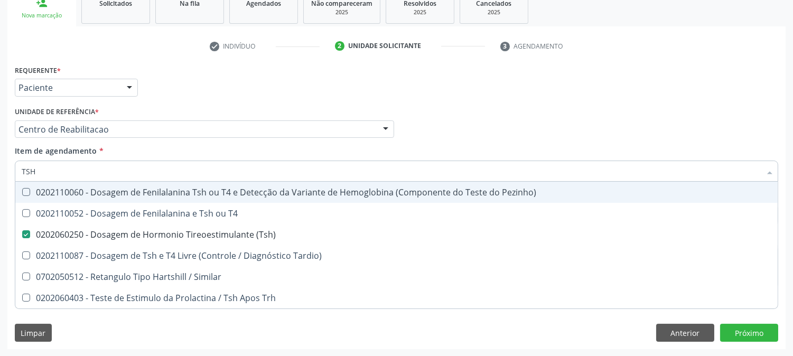
drag, startPoint x: 53, startPoint y: 169, endPoint x: 0, endPoint y: 166, distance: 53.4
click at [0, 166] on div "Acompanhamento Acompanhe a situação das marcações correntes e finalizadas Relat…" at bounding box center [396, 123] width 793 height 465
type input "T4"
checkbox \(Tsh\) "false"
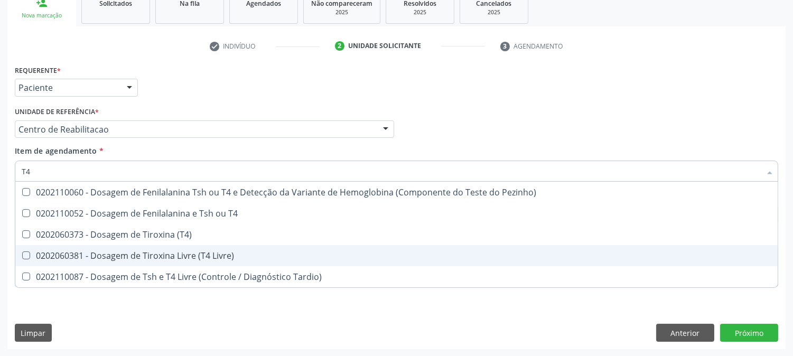
click at [125, 252] on div "0202060381 - Dosagem de Tiroxina Livre (T4 Livre)" at bounding box center [397, 255] width 750 height 8
checkbox Livre\) "true"
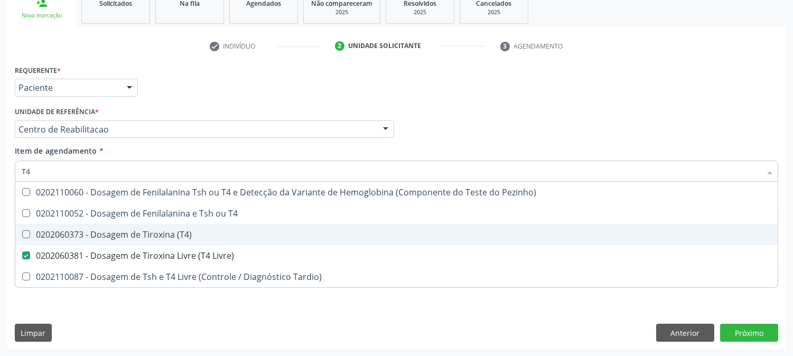
click at [0, 190] on div "Acompanhamento Acompanhe a situação das marcações correntes e finalizadas Relat…" at bounding box center [396, 123] width 793 height 465
checkbox T4 "true"
checkbox \(T4\) "true"
checkbox Tardio\) "true"
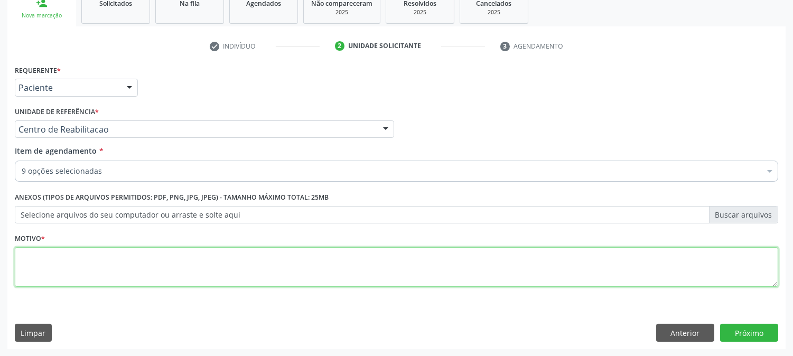
click at [273, 256] on textarea at bounding box center [396, 267] width 763 height 40
type textarea "."
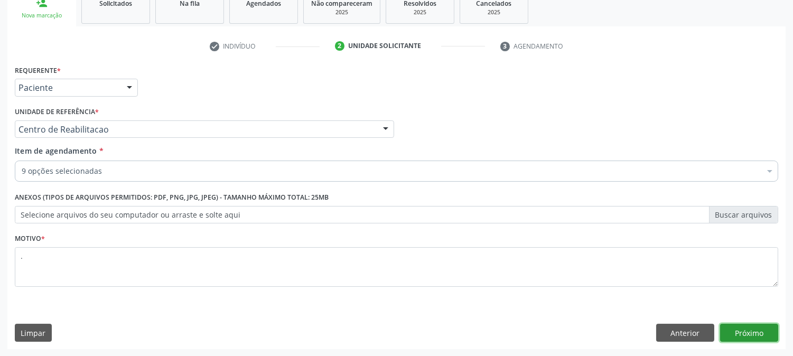
click at [743, 337] on button "Próximo" at bounding box center [749, 333] width 58 height 18
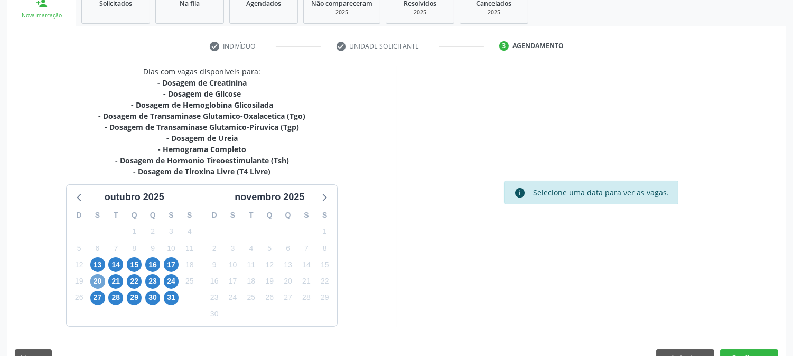
click at [100, 282] on span "20" at bounding box center [97, 281] width 15 height 15
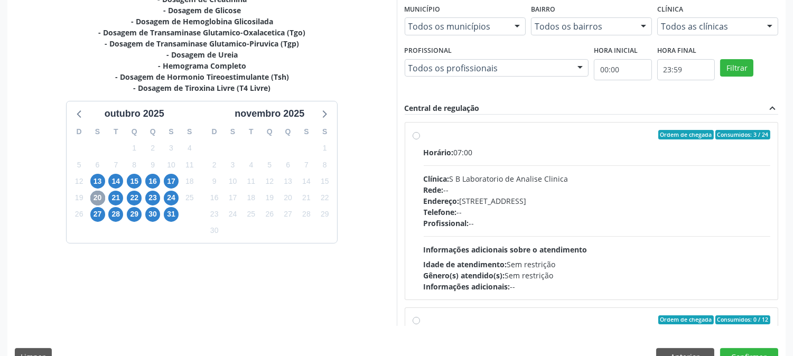
scroll to position [275, 0]
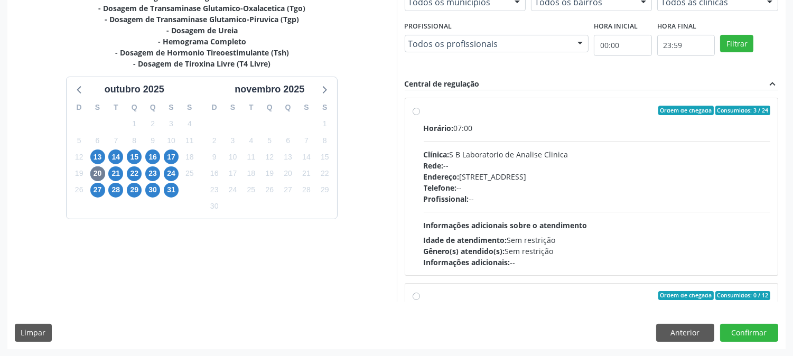
click at [511, 154] on div "Clínica: S B Laboratorio de Analise Clinica" at bounding box center [597, 154] width 347 height 11
click at [420, 115] on input "Ordem de chegada Consumidos: 3 / 24 Horário: 07:00 Clínica: S B Laboratorio de …" at bounding box center [416, 111] width 7 height 10
radio input "true"
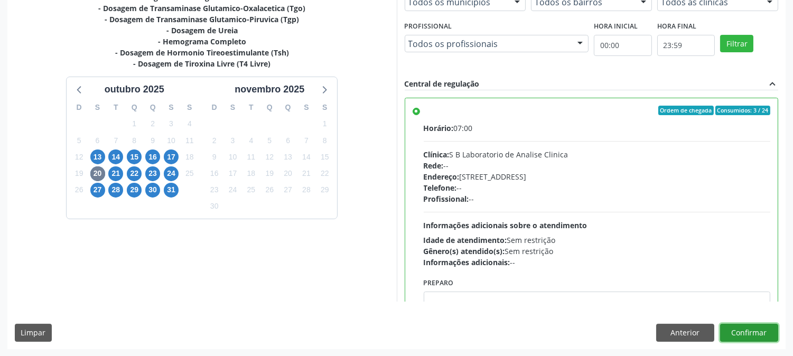
click at [740, 334] on button "Confirmar" at bounding box center [749, 333] width 58 height 18
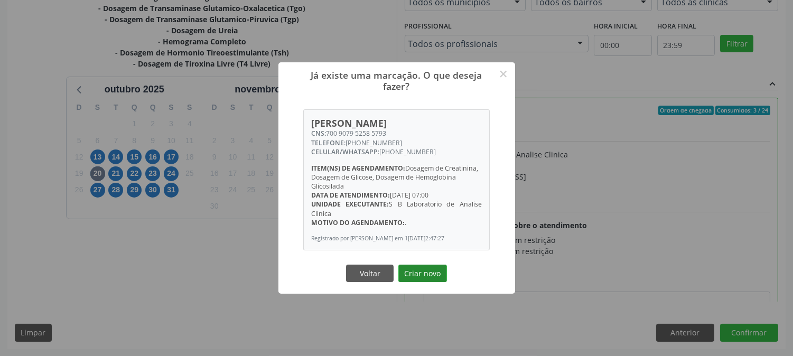
click at [425, 282] on button "Criar novo" at bounding box center [422, 274] width 49 height 18
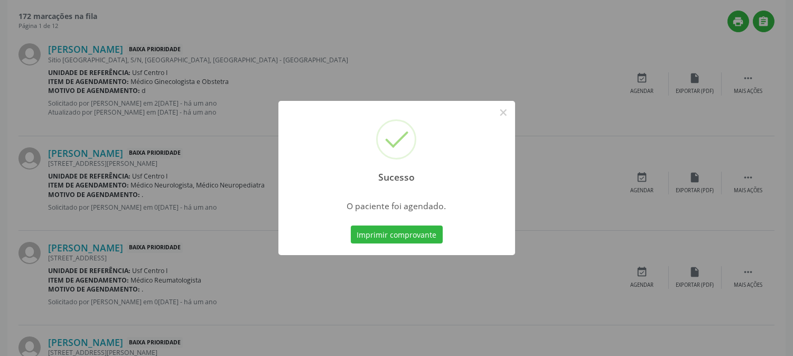
scroll to position [0, 0]
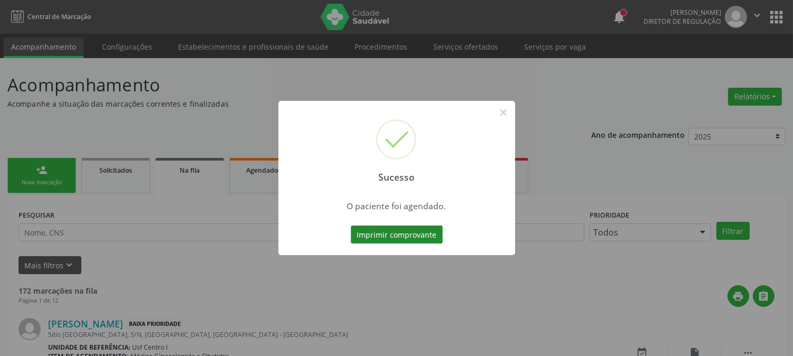
click at [361, 226] on button "Imprimir comprovante" at bounding box center [397, 235] width 92 height 18
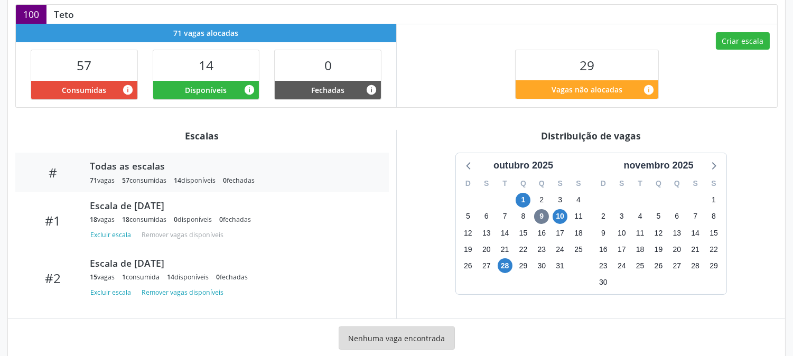
scroll to position [259, 0]
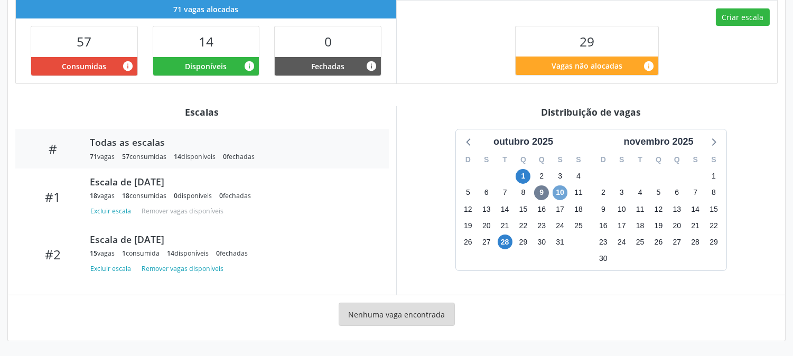
click at [559, 190] on span "10" at bounding box center [560, 192] width 15 height 15
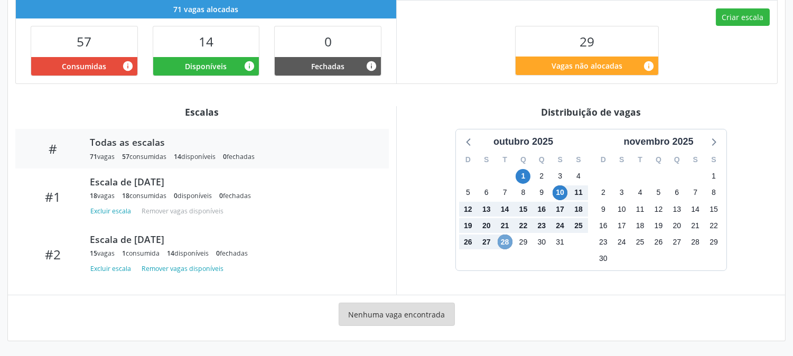
click at [509, 240] on span "28" at bounding box center [505, 242] width 15 height 15
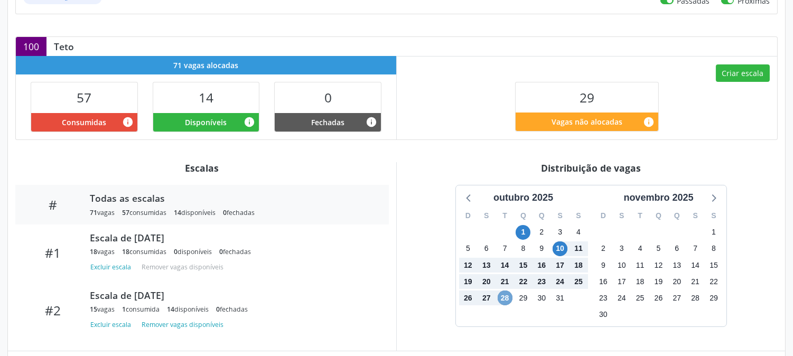
scroll to position [0, 0]
